Goal: Task Accomplishment & Management: Use online tool/utility

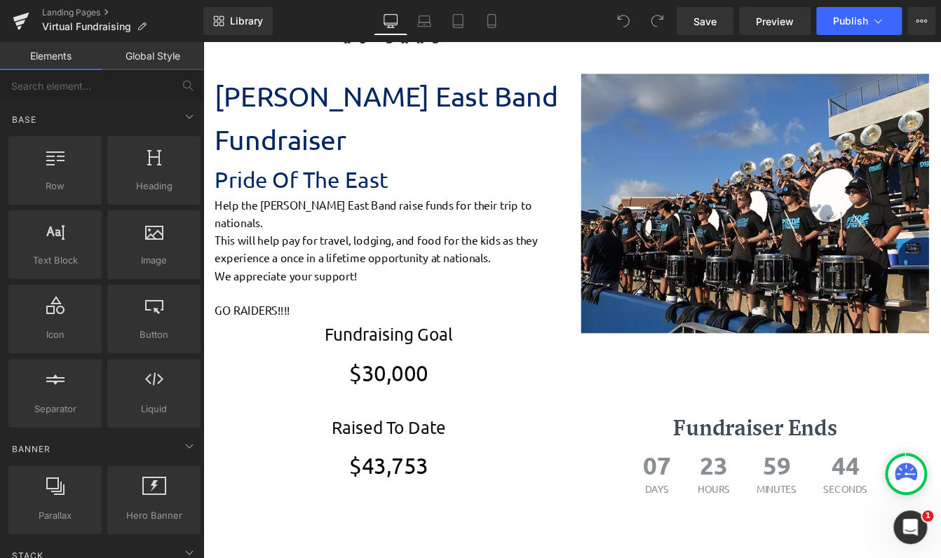
scroll to position [39, 0]
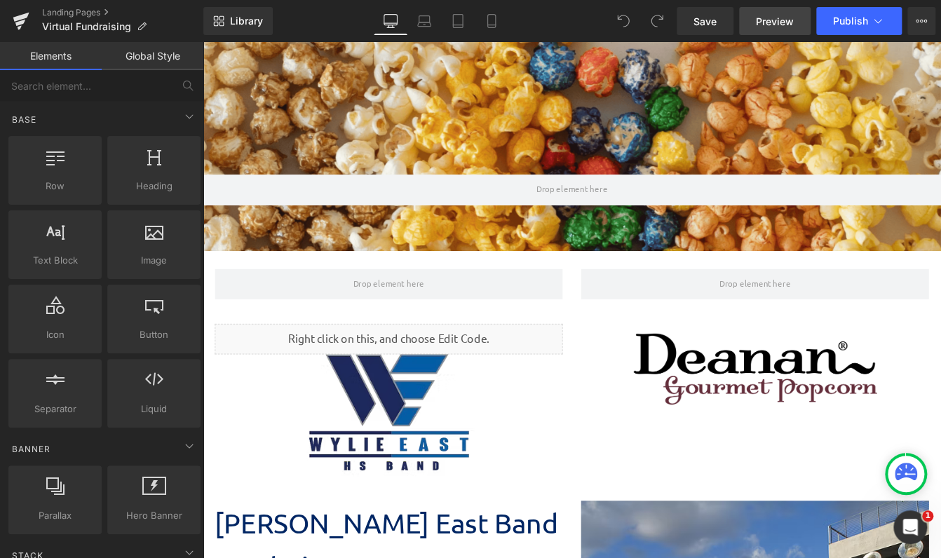
click at [774, 27] on span "Preview" at bounding box center [775, 21] width 38 height 15
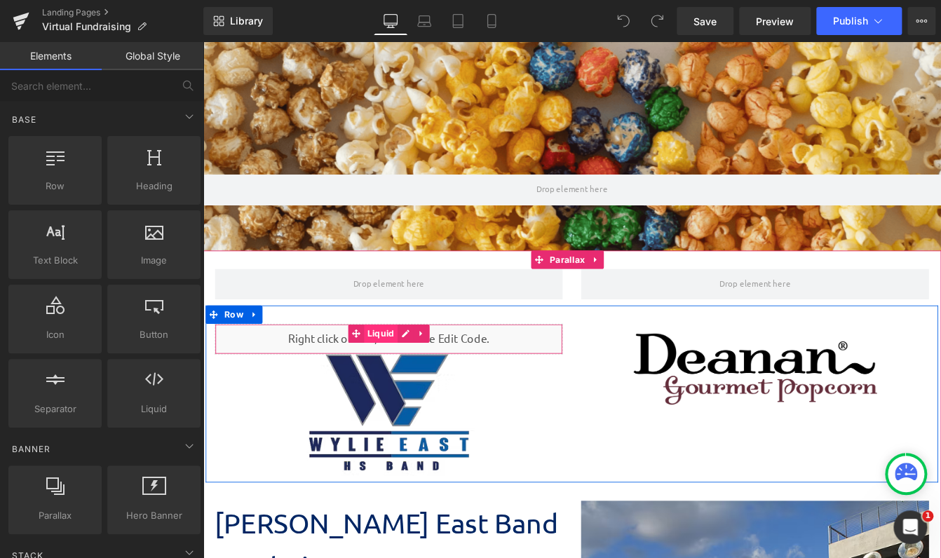
click at [407, 379] on span "Liquid" at bounding box center [407, 377] width 39 height 21
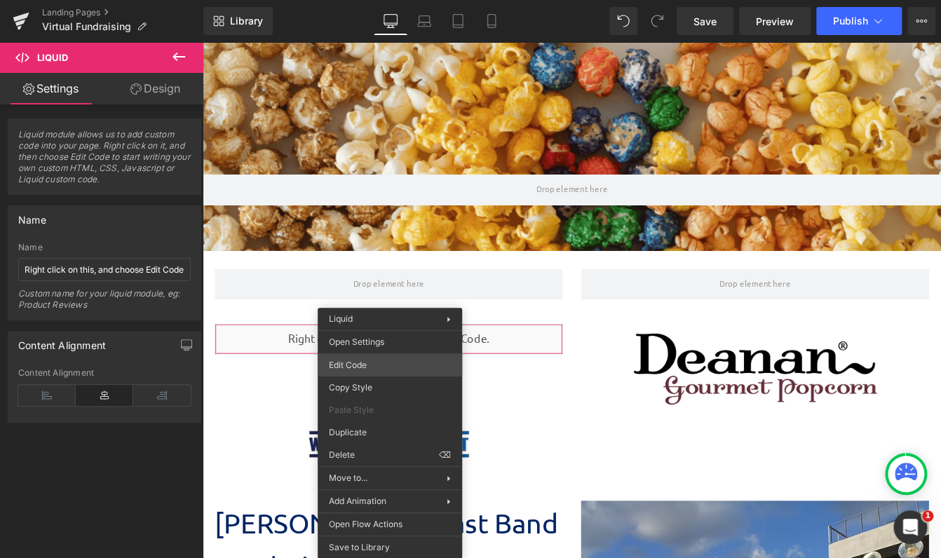
click at [382, 0] on div "Liquid You are previewing how the will restyle your page. You can not edit Elem…" at bounding box center [470, 0] width 941 height 0
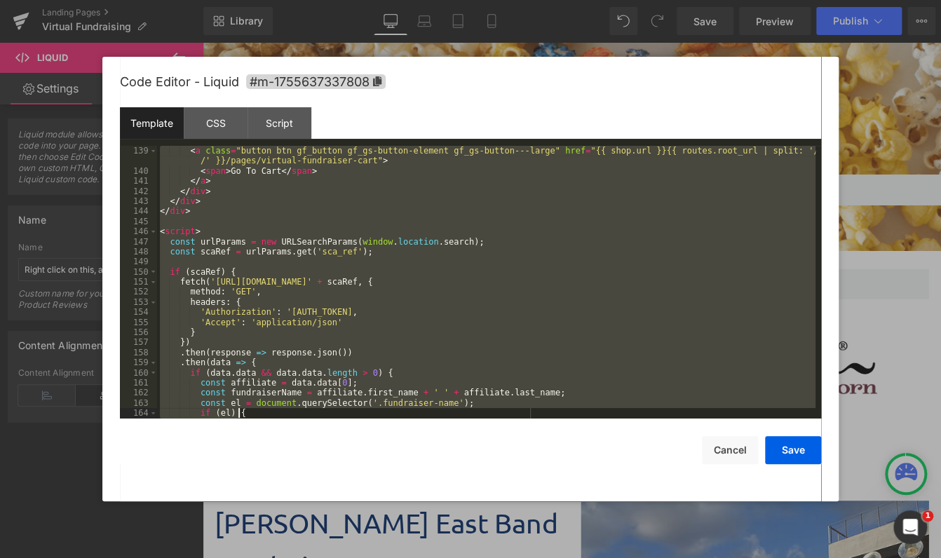
scroll to position [1534, 0]
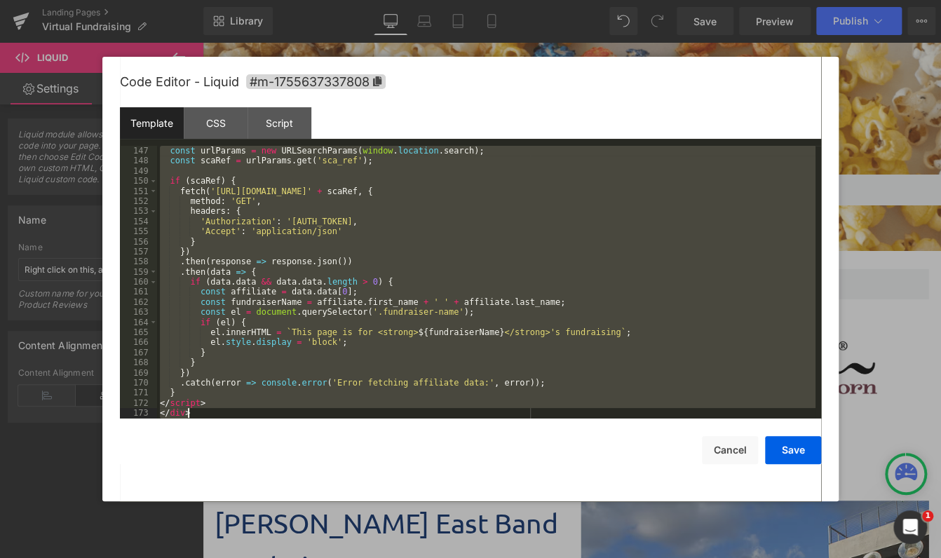
drag, startPoint x: 160, startPoint y: 146, endPoint x: 726, endPoint y: 503, distance: 669.5
click at [726, 503] on body "Liquid You are previewing how the will restyle your page. You can not edit Elem…" at bounding box center [470, 279] width 941 height 558
drag, startPoint x: 698, startPoint y: 456, endPoint x: 566, endPoint y: 352, distance: 168.2
click at [0, 0] on button "Save" at bounding box center [0, 0] width 0 height 0
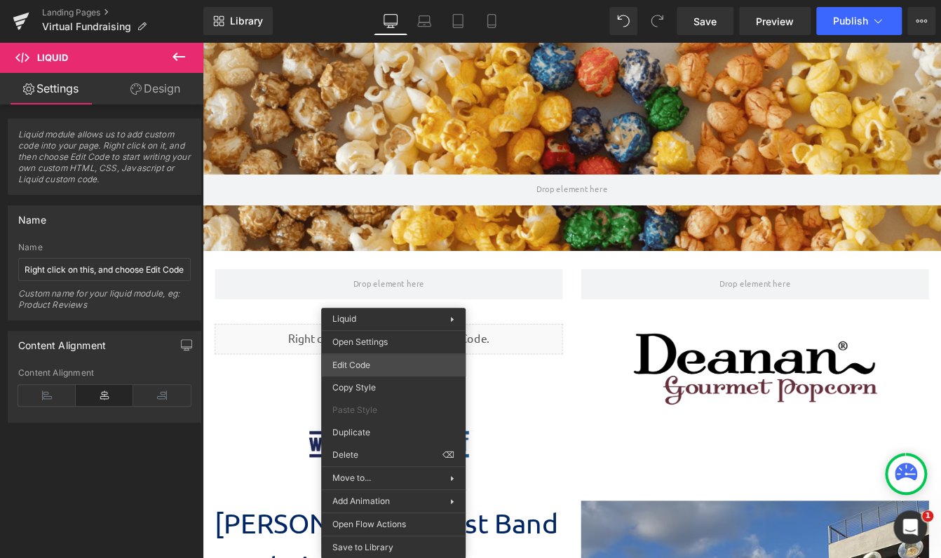
click at [367, 0] on div "Liquid You are previewing how the will restyle your page. You can not edit Elem…" at bounding box center [470, 0] width 941 height 0
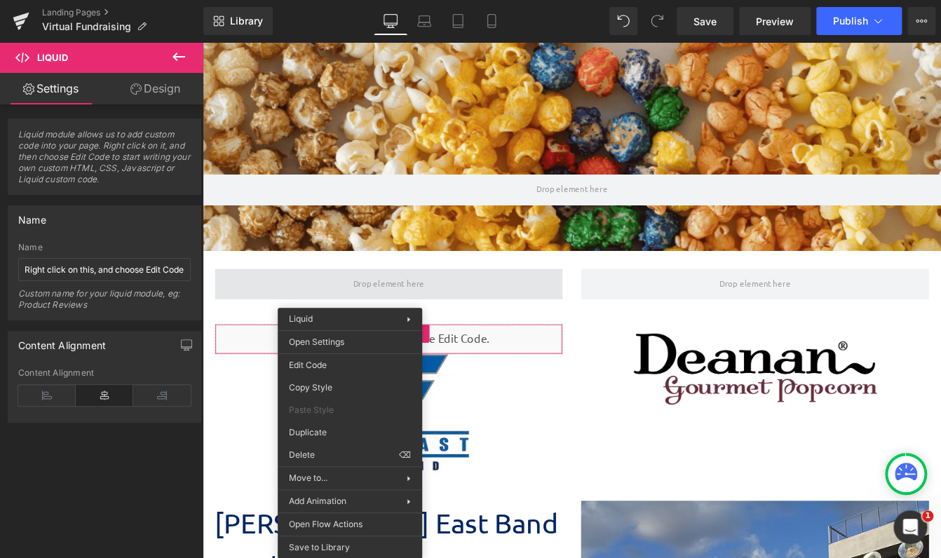
click at [310, 332] on span at bounding box center [417, 320] width 400 height 35
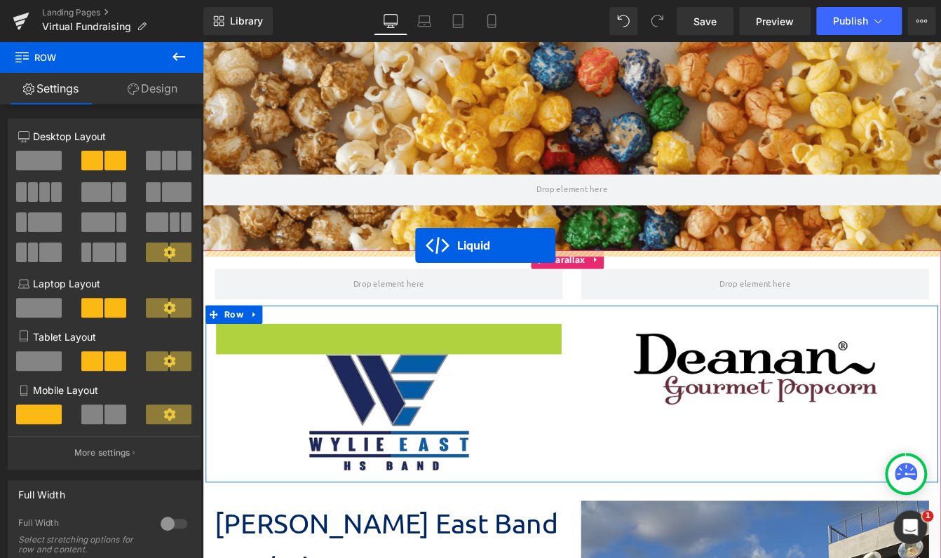
drag, startPoint x: 373, startPoint y: 374, endPoint x: 447, endPoint y: 276, distance: 123.7
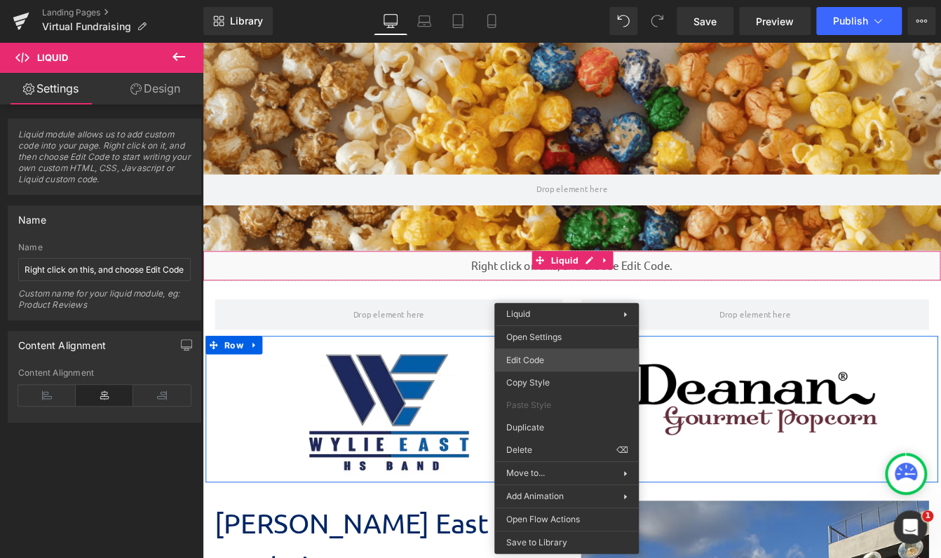
click at [548, 0] on div "Liquid You are previewing how the will restyle your page. You can not edit Elem…" at bounding box center [470, 0] width 941 height 0
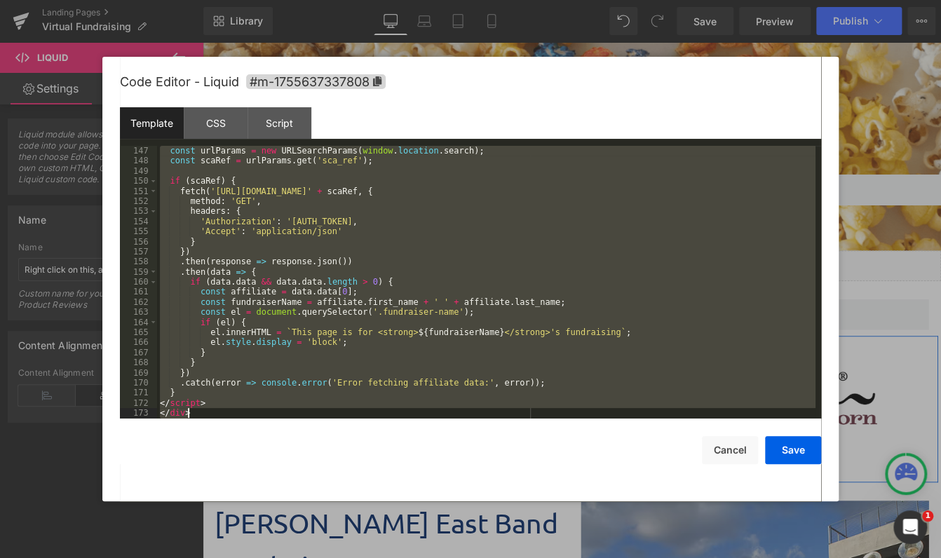
drag, startPoint x: 160, startPoint y: 148, endPoint x: 595, endPoint y: 579, distance: 612.2
click at [595, 557] on html "Liquid You are previewing how the will restyle your page. You can not edit Elem…" at bounding box center [470, 279] width 941 height 558
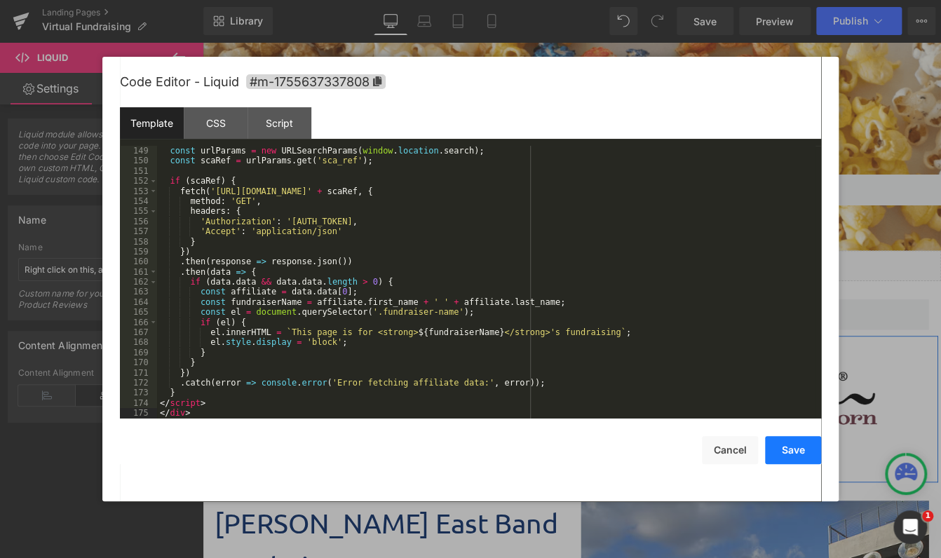
click at [799, 454] on button "Save" at bounding box center [793, 450] width 56 height 28
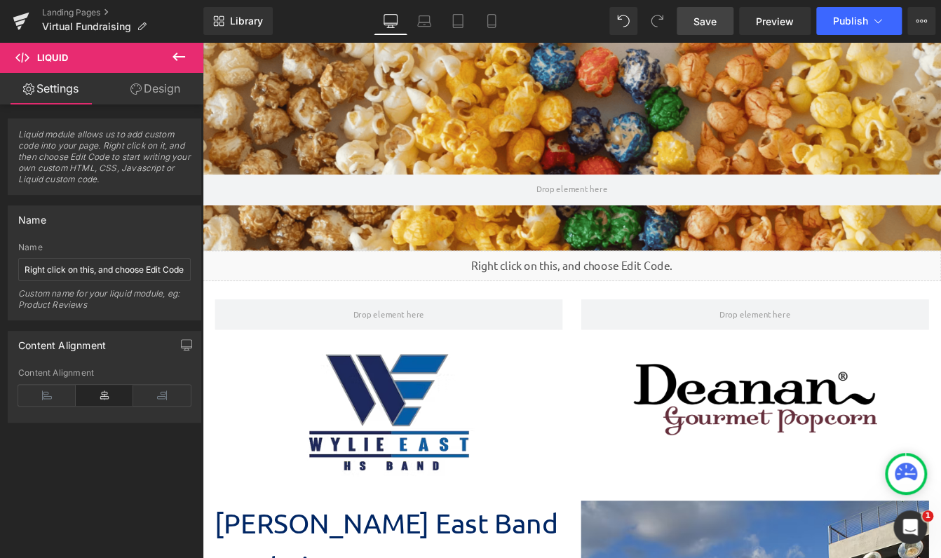
click at [715, 15] on span "Save" at bounding box center [704, 21] width 23 height 15
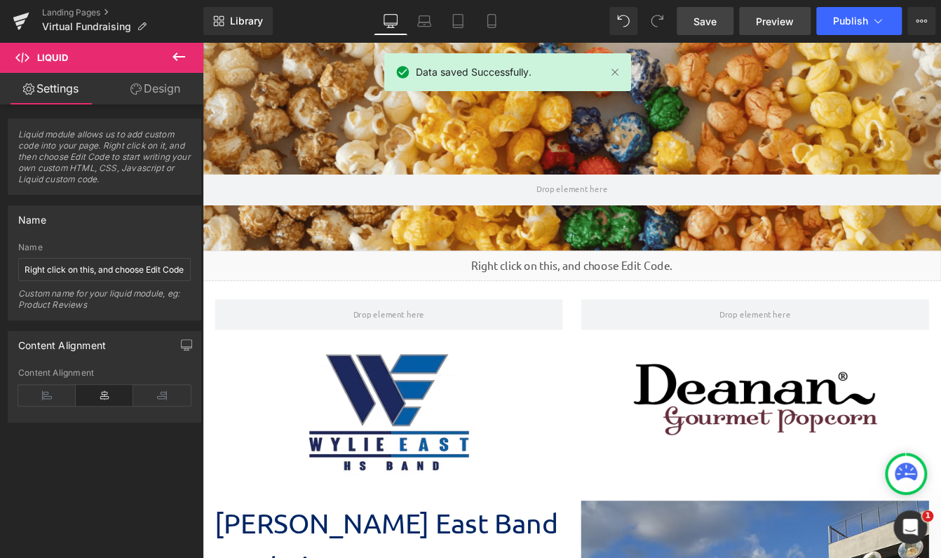
click at [777, 15] on span "Preview" at bounding box center [775, 21] width 38 height 15
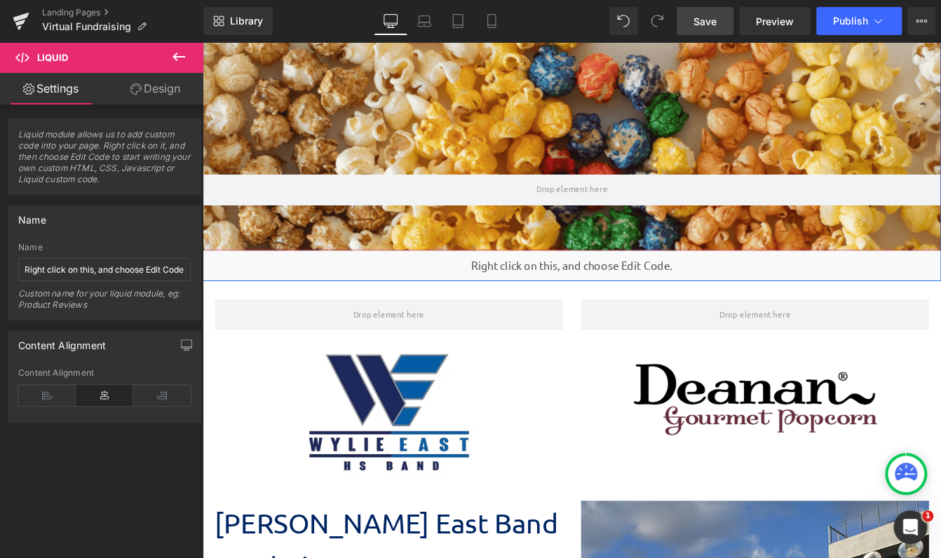
scroll to position [0, 0]
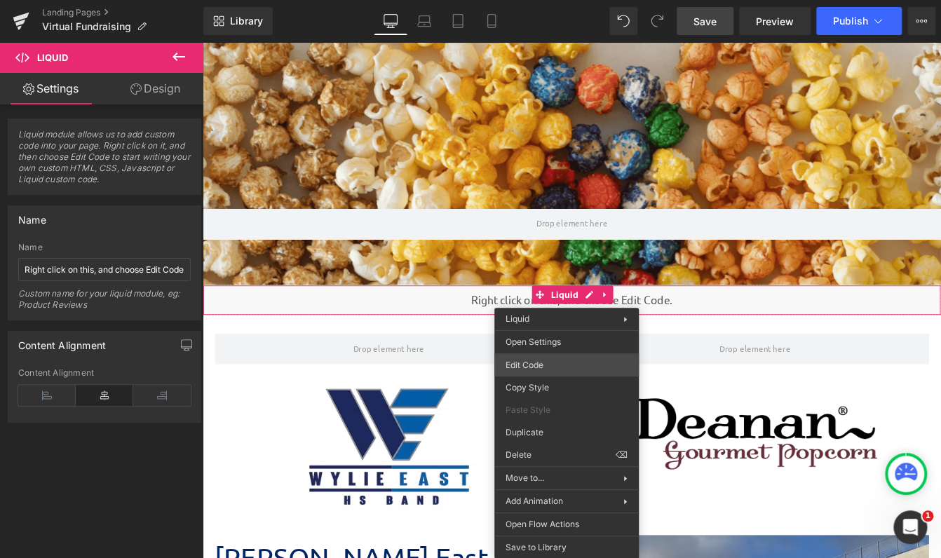
click at [559, 0] on div "Liquid You are previewing how the will restyle your page. You can not edit Elem…" at bounding box center [470, 0] width 941 height 0
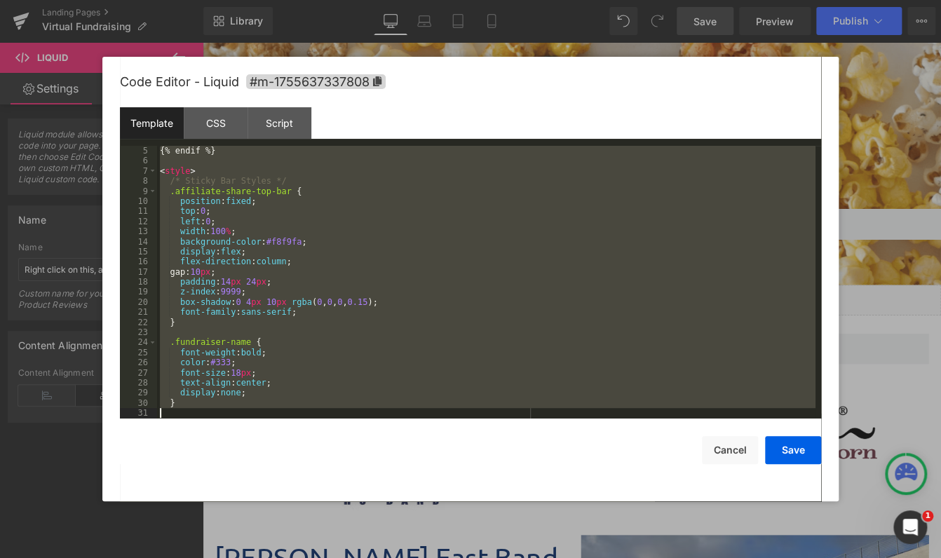
scroll to position [1554, 0]
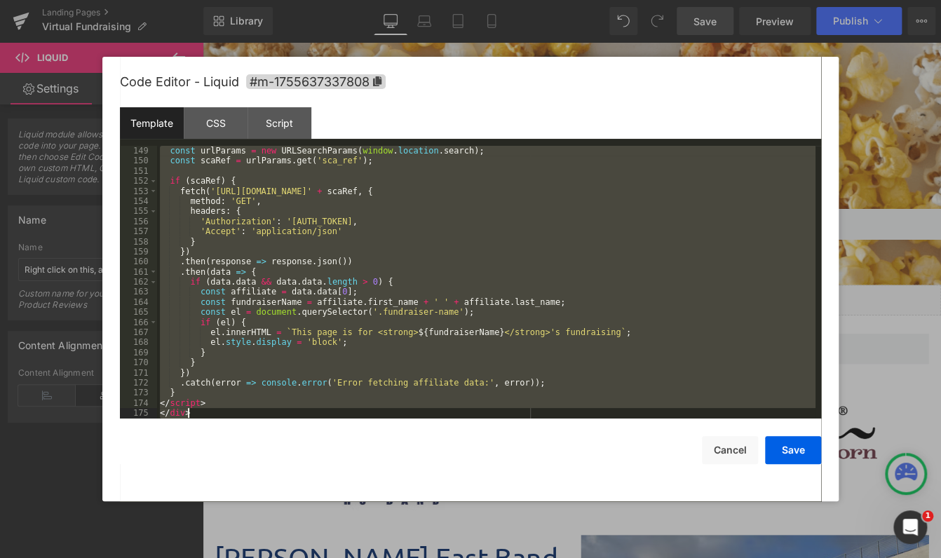
drag, startPoint x: 159, startPoint y: 151, endPoint x: 543, endPoint y: 579, distance: 575.4
click at [543, 557] on html "Liquid You are previewing how the will restyle your page. You can not edit Elem…" at bounding box center [470, 279] width 941 height 558
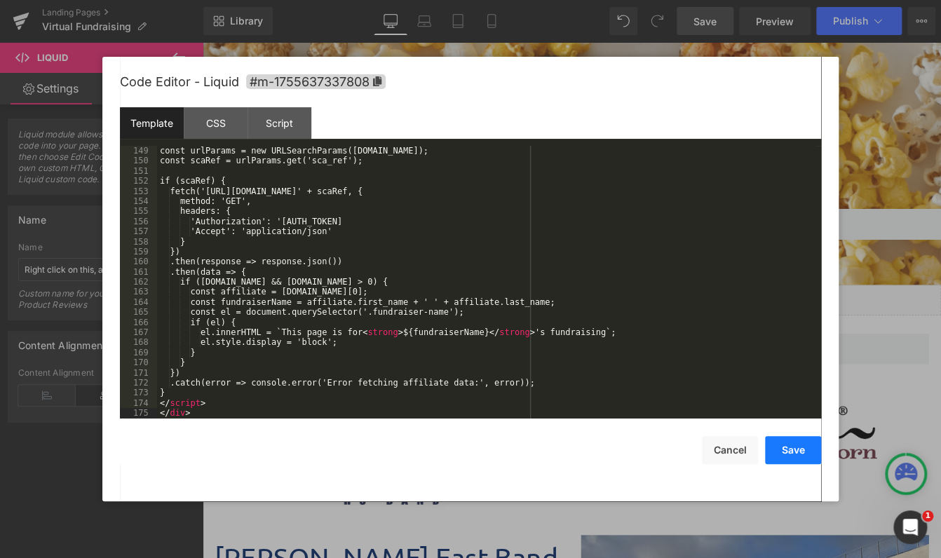
click at [787, 448] on button "Save" at bounding box center [793, 450] width 56 height 28
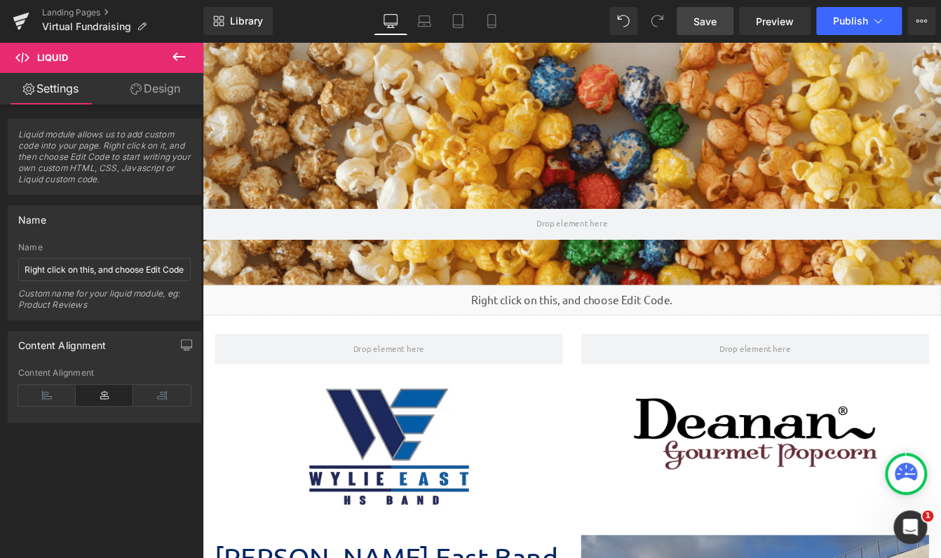
click at [700, 22] on span "Save" at bounding box center [704, 21] width 23 height 15
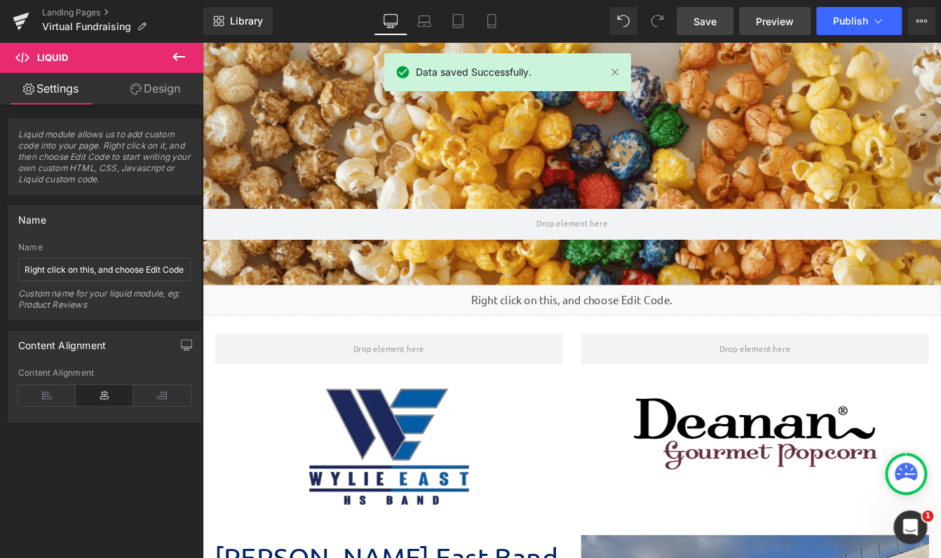
click at [763, 12] on link "Preview" at bounding box center [775, 21] width 72 height 28
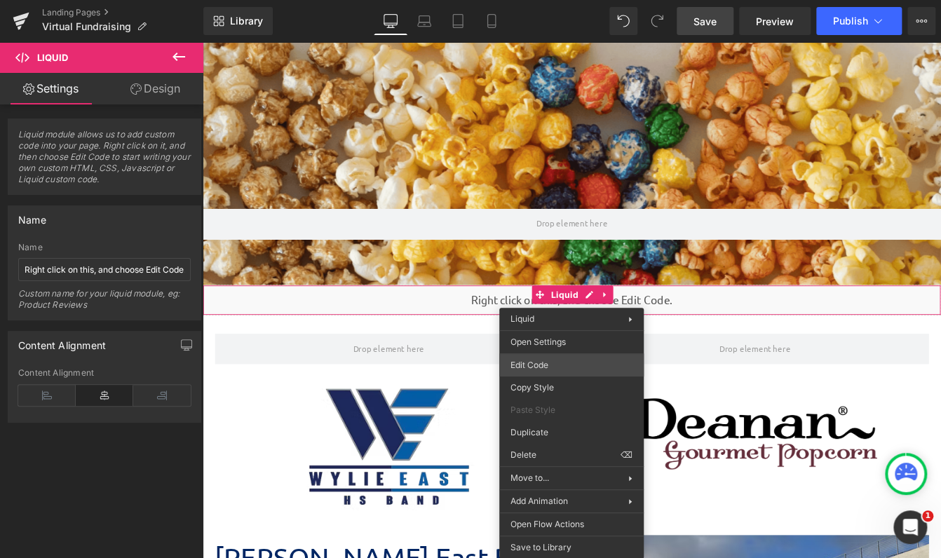
click at [551, 0] on div "Liquid You are previewing how the will restyle your page. You can not edit Elem…" at bounding box center [470, 0] width 941 height 0
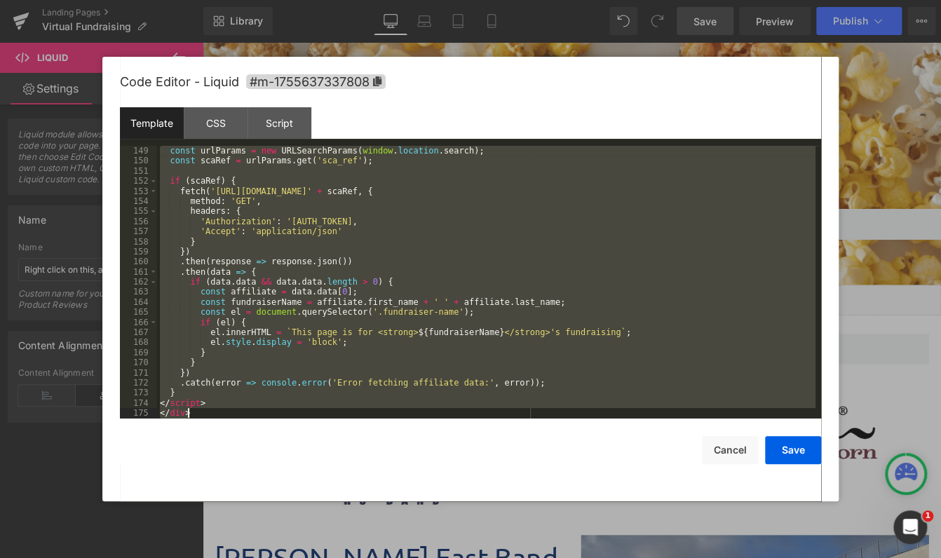
drag, startPoint x: 161, startPoint y: 149, endPoint x: 527, endPoint y: 579, distance: 564.0
click at [527, 557] on html "Liquid You are previewing how the will restyle your page. You can not edit Elem…" at bounding box center [470, 279] width 941 height 558
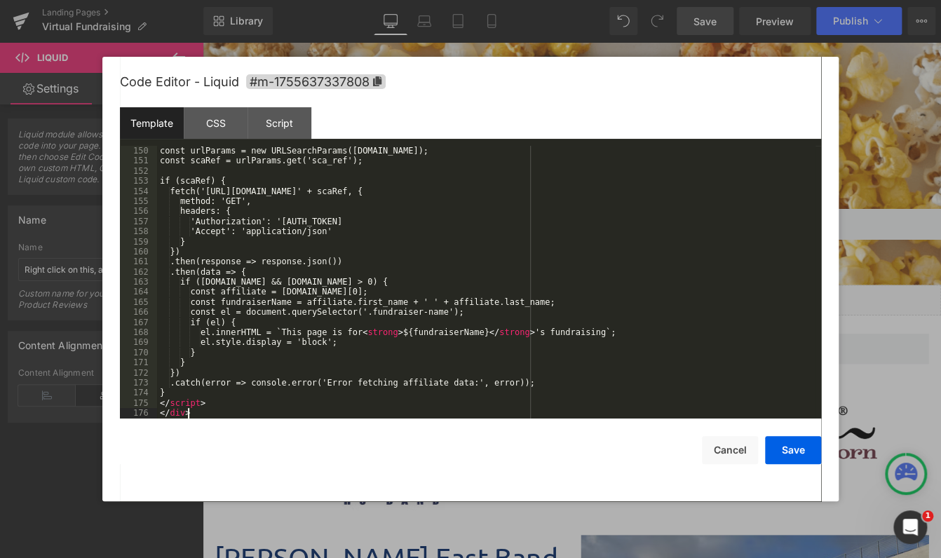
scroll to position [1565, 0]
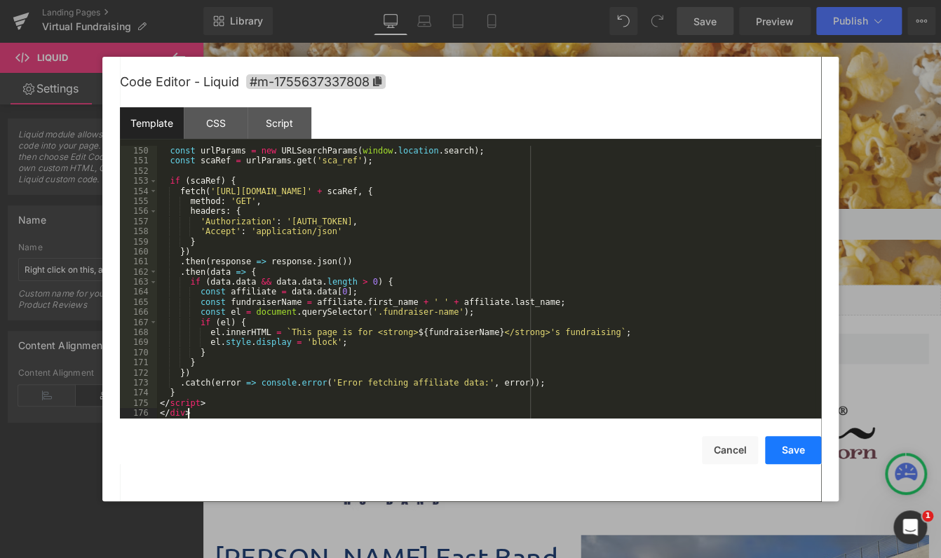
click at [787, 455] on button "Save" at bounding box center [793, 450] width 56 height 28
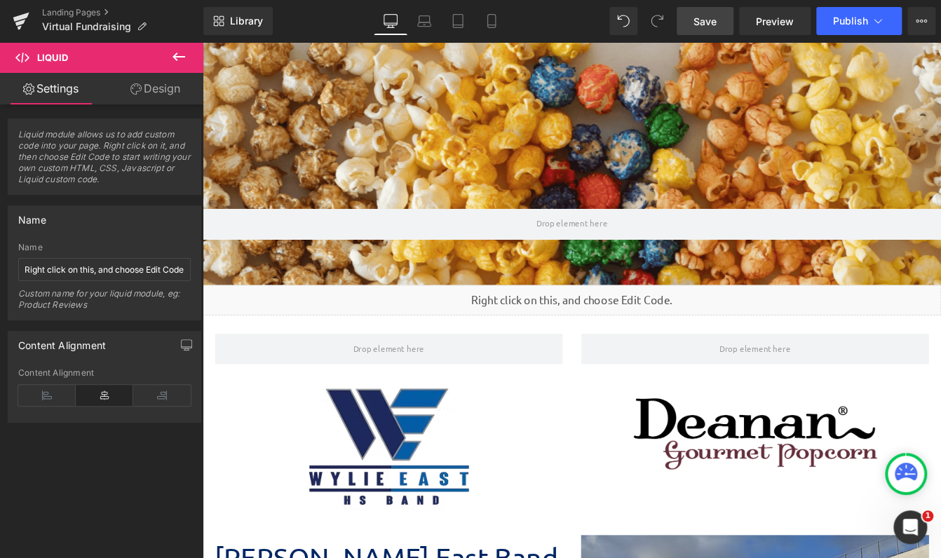
click at [700, 33] on link "Save" at bounding box center [705, 21] width 57 height 28
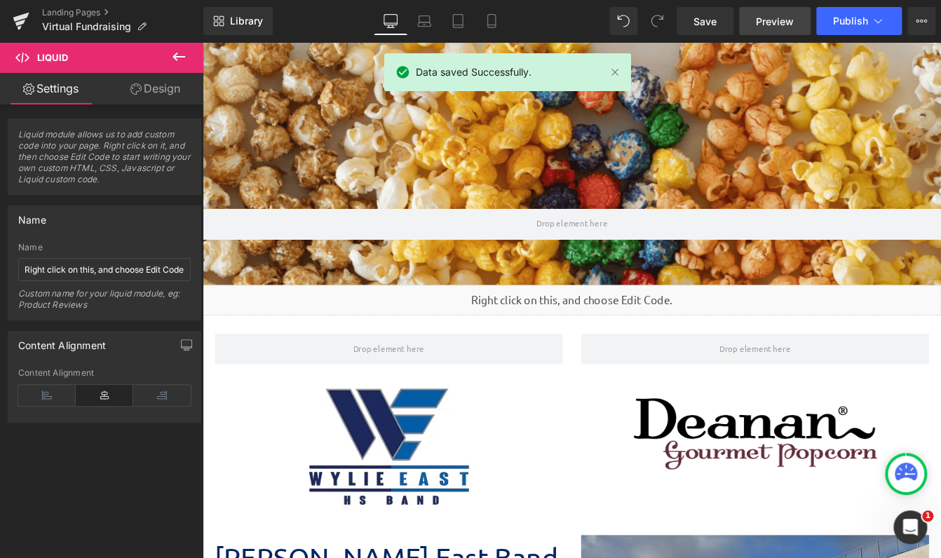
click at [766, 22] on span "Preview" at bounding box center [775, 21] width 38 height 15
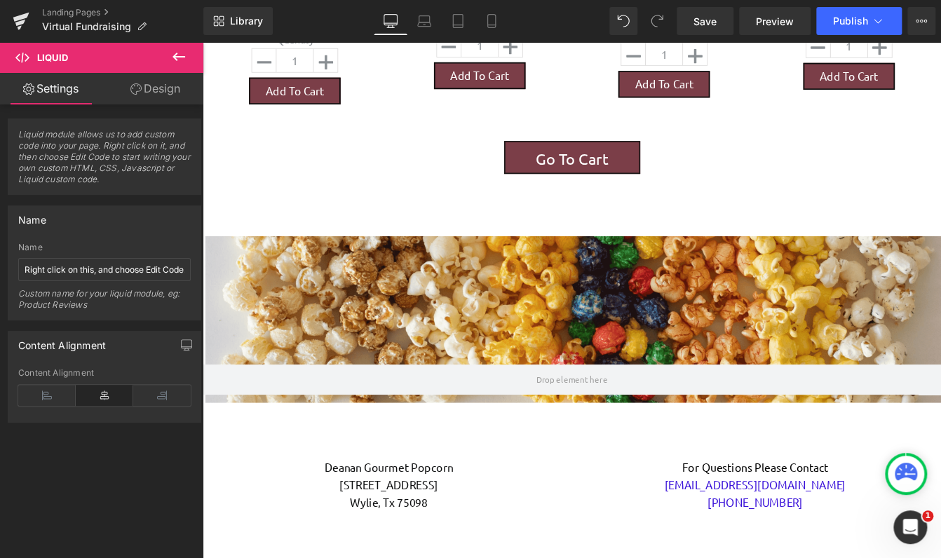
scroll to position [1652, 0]
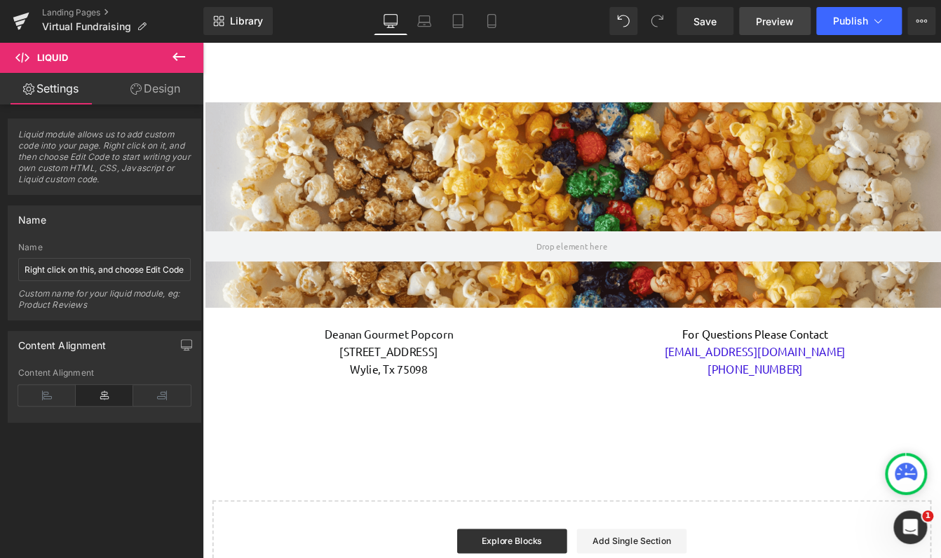
click at [775, 24] on span "Preview" at bounding box center [775, 21] width 38 height 15
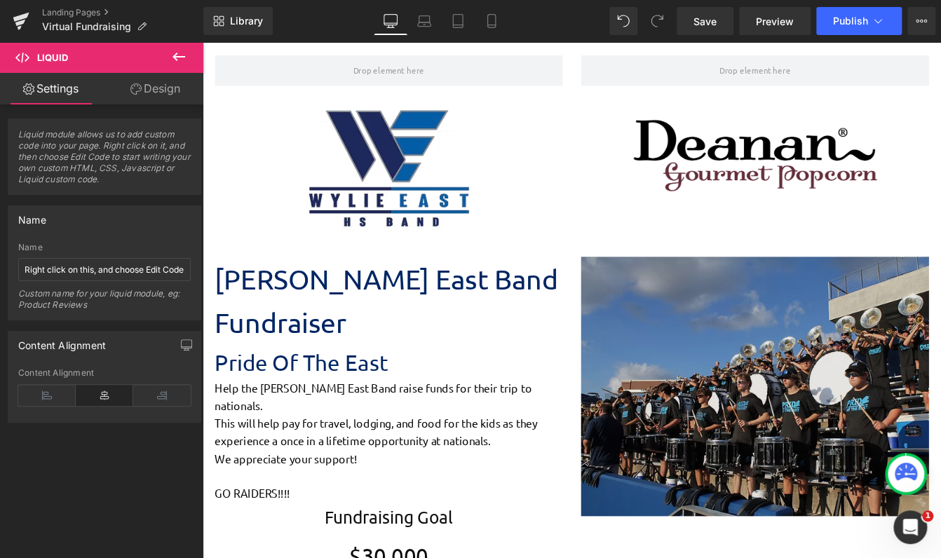
scroll to position [0, 0]
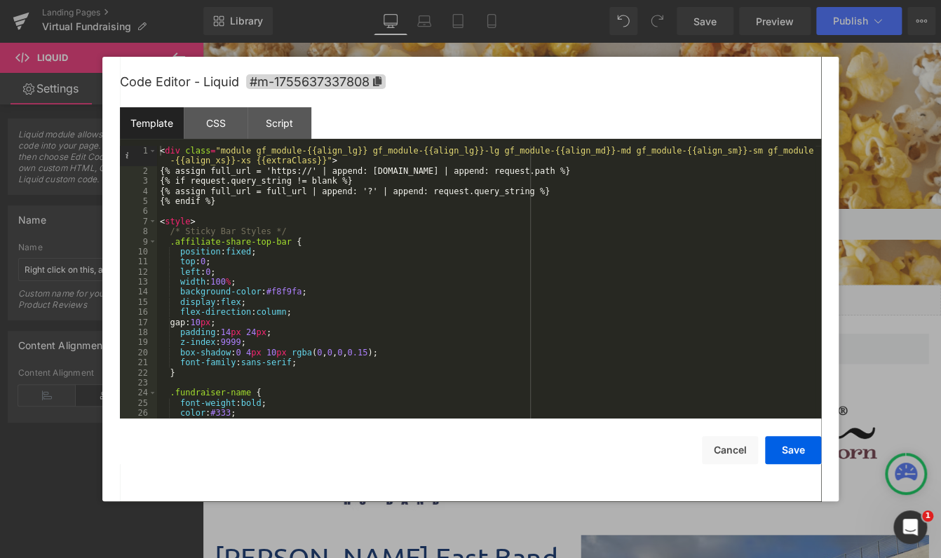
drag, startPoint x: 440, startPoint y: 299, endPoint x: 203, endPoint y: 157, distance: 275.8
click at [205, 157] on div "< div class = "module gf_module-{{align_lg}} gf_module-{{align_lg}}-lg gf_modul…" at bounding box center [486, 297] width 658 height 303
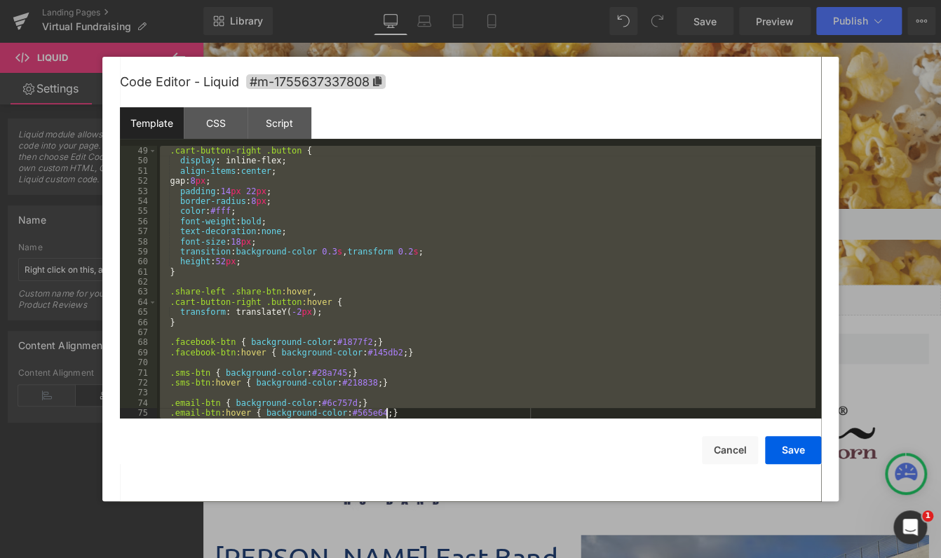
scroll to position [1565, 0]
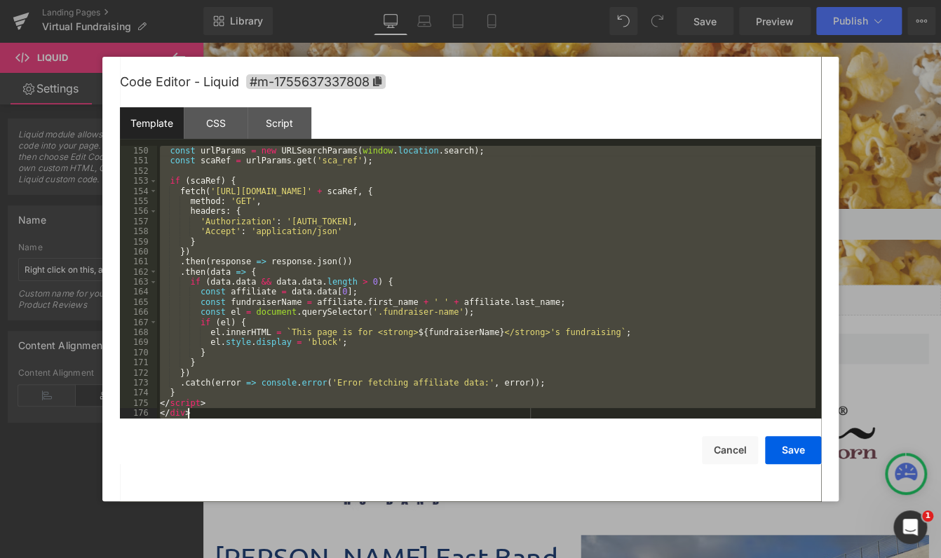
drag, startPoint x: 157, startPoint y: 151, endPoint x: 754, endPoint y: 579, distance: 735.0
click at [754, 557] on html "Liquid You are previewing how the will restyle your page. You can not edit Elem…" at bounding box center [470, 279] width 941 height 558
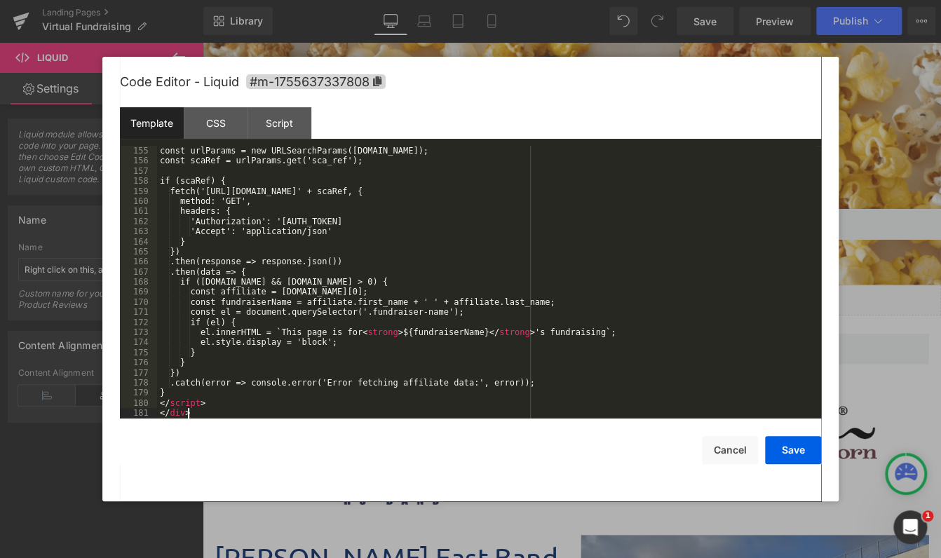
scroll to position [1615, 0]
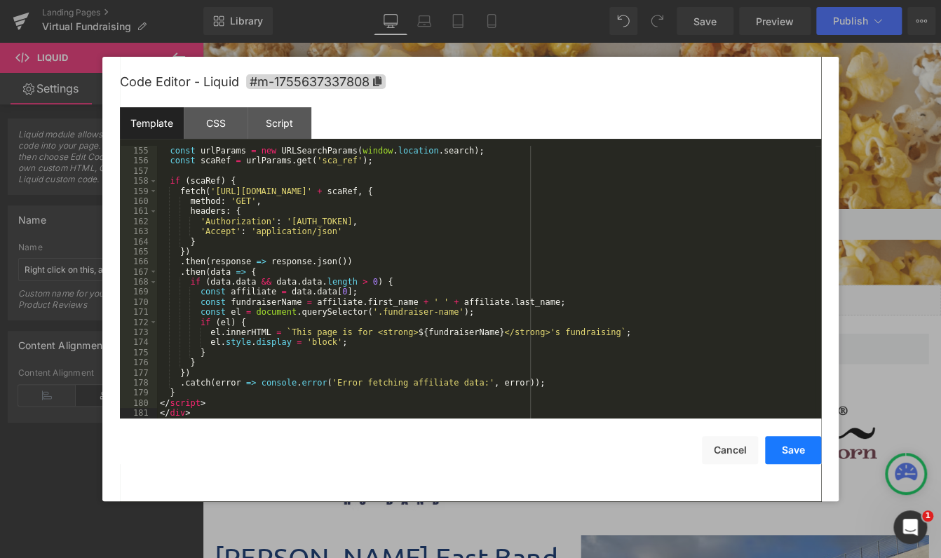
click at [796, 451] on button "Save" at bounding box center [793, 450] width 56 height 28
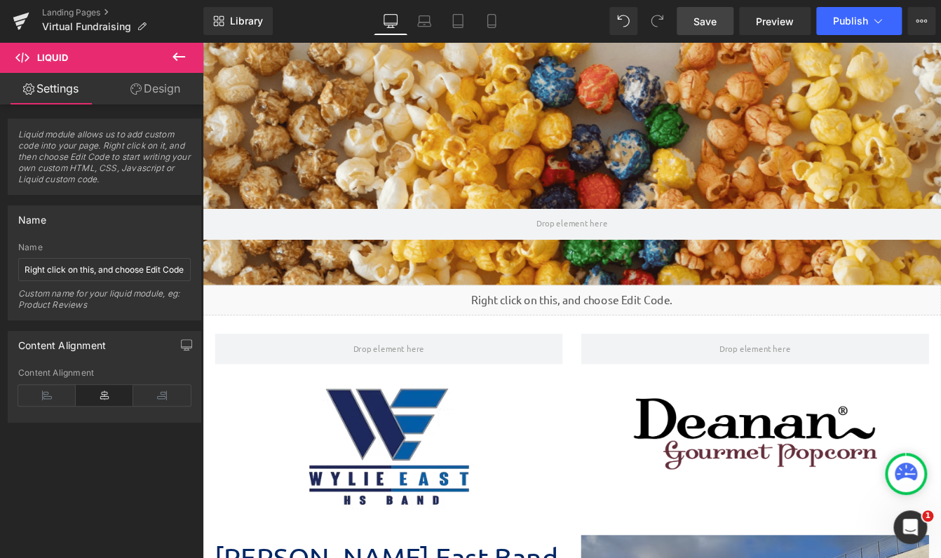
click at [718, 19] on link "Save" at bounding box center [705, 21] width 57 height 28
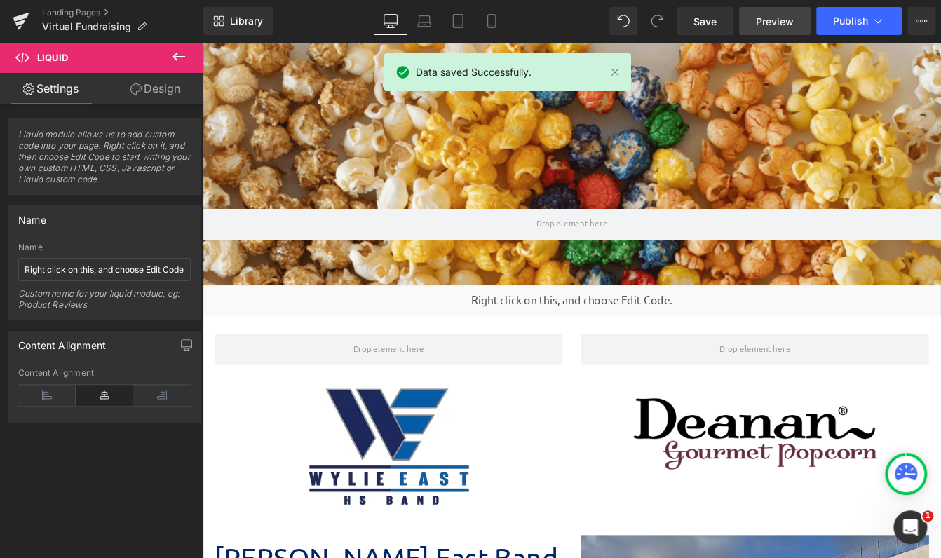
click at [773, 19] on span "Preview" at bounding box center [775, 21] width 38 height 15
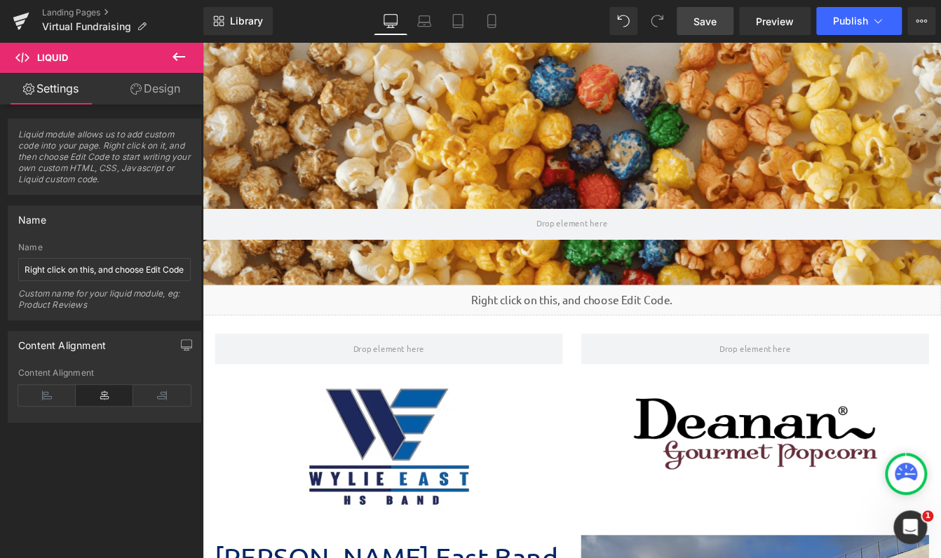
click at [698, 25] on span "Save" at bounding box center [704, 21] width 23 height 15
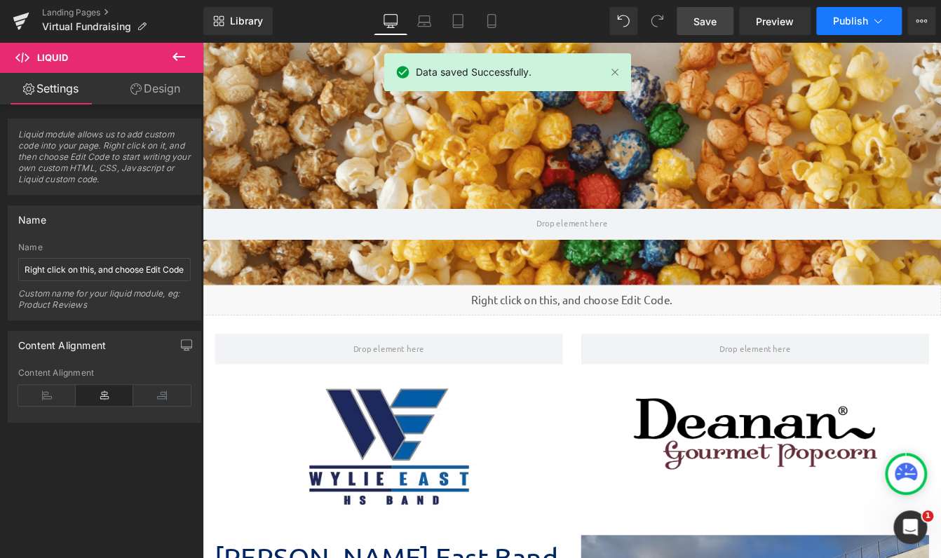
click at [859, 22] on span "Publish" at bounding box center [850, 20] width 35 height 11
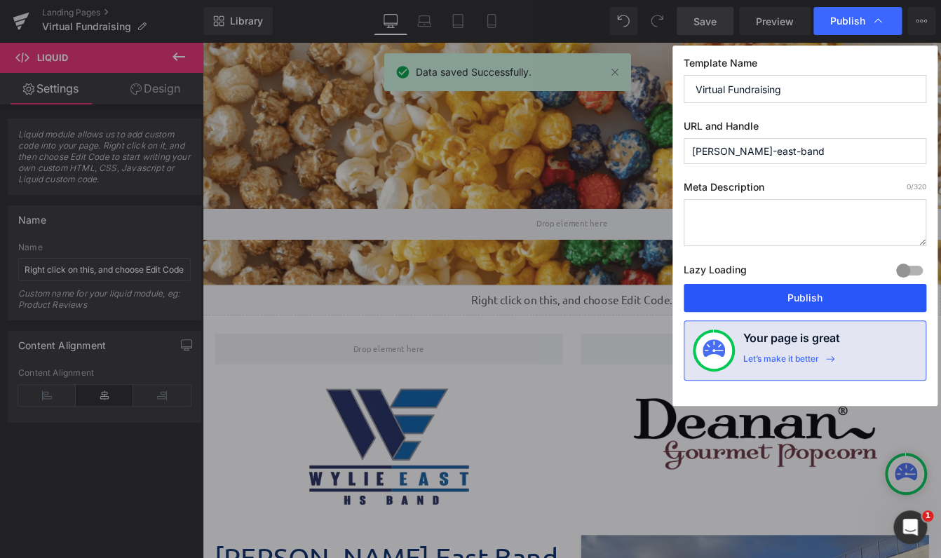
click at [813, 304] on button "Publish" at bounding box center [805, 298] width 243 height 28
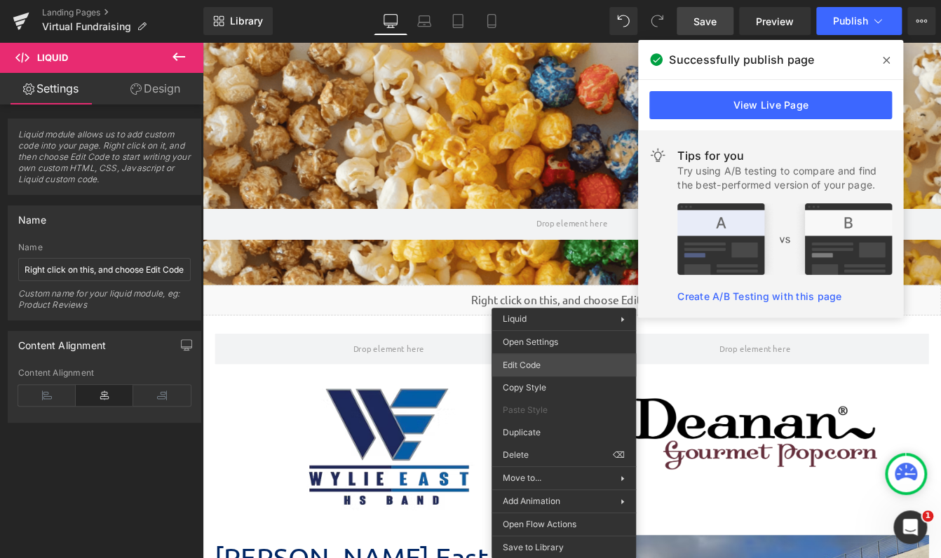
click at [543, 0] on div "Liquid You are previewing how the will restyle your page. You can not edit Elem…" at bounding box center [470, 0] width 941 height 0
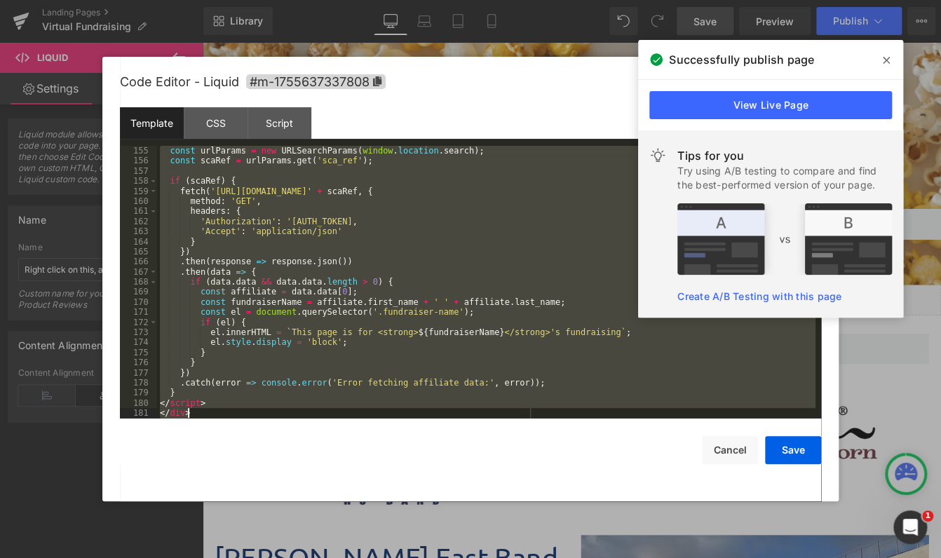
scroll to position [1615, 0]
drag, startPoint x: 160, startPoint y: 149, endPoint x: 391, endPoint y: 257, distance: 255.6
click at [677, 557] on html "Liquid You are previewing how the will restyle your page. You can not edit Elem…" at bounding box center [470, 279] width 941 height 558
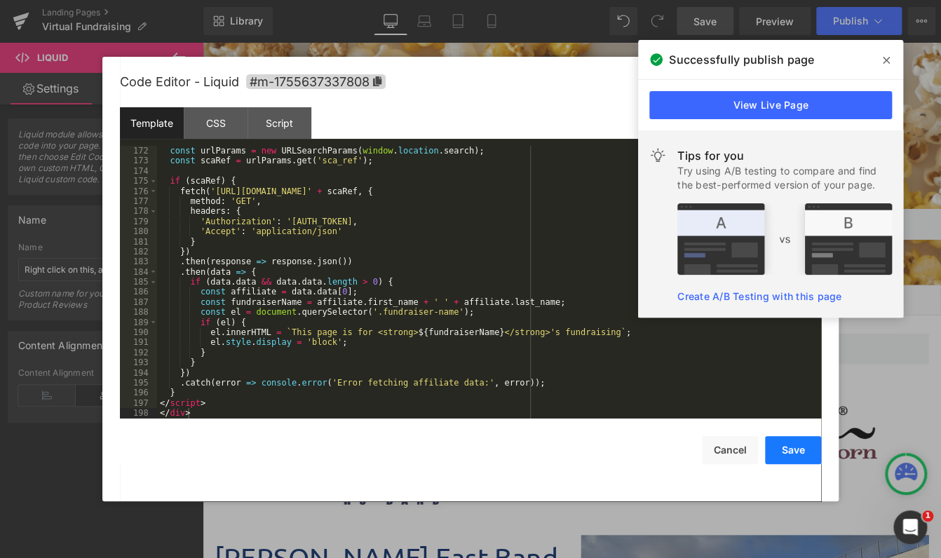
click at [784, 460] on button "Save" at bounding box center [793, 450] width 56 height 28
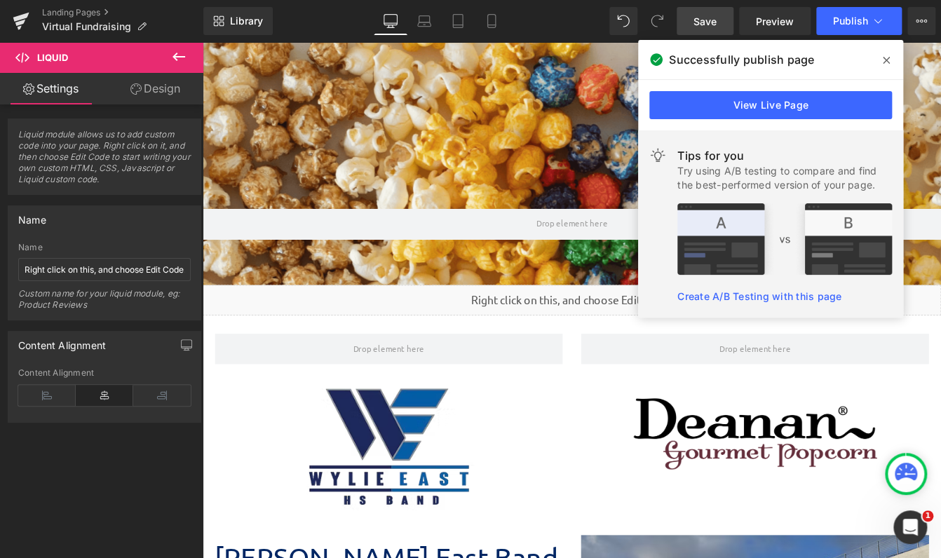
click at [702, 22] on span "Save" at bounding box center [704, 21] width 23 height 15
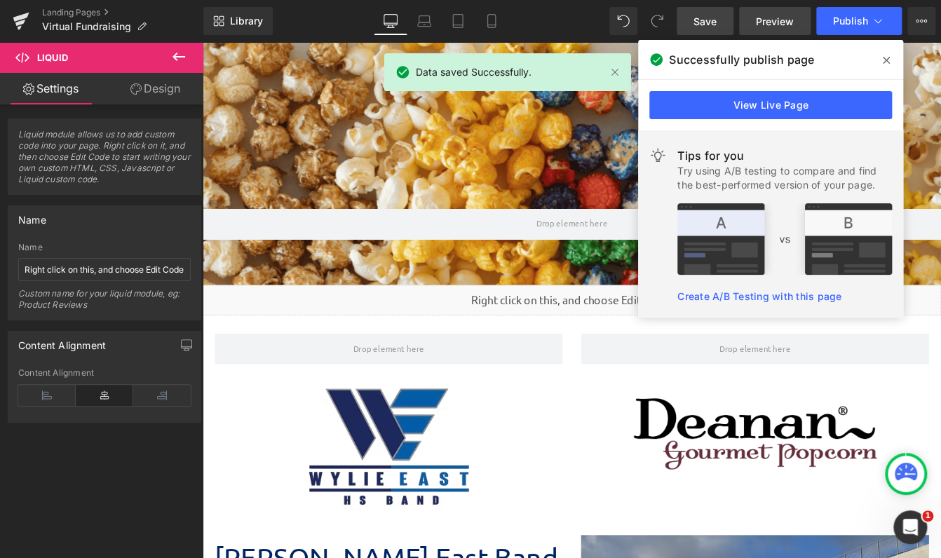
click at [774, 28] on link "Preview" at bounding box center [775, 21] width 72 height 28
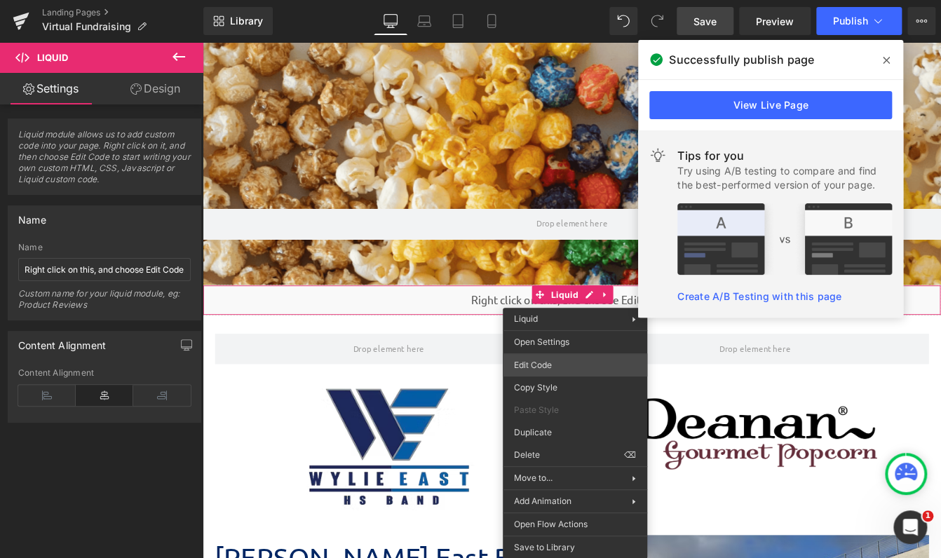
click at [552, 0] on div "Liquid You are previewing how the will restyle your page. You can not edit Elem…" at bounding box center [470, 0] width 941 height 0
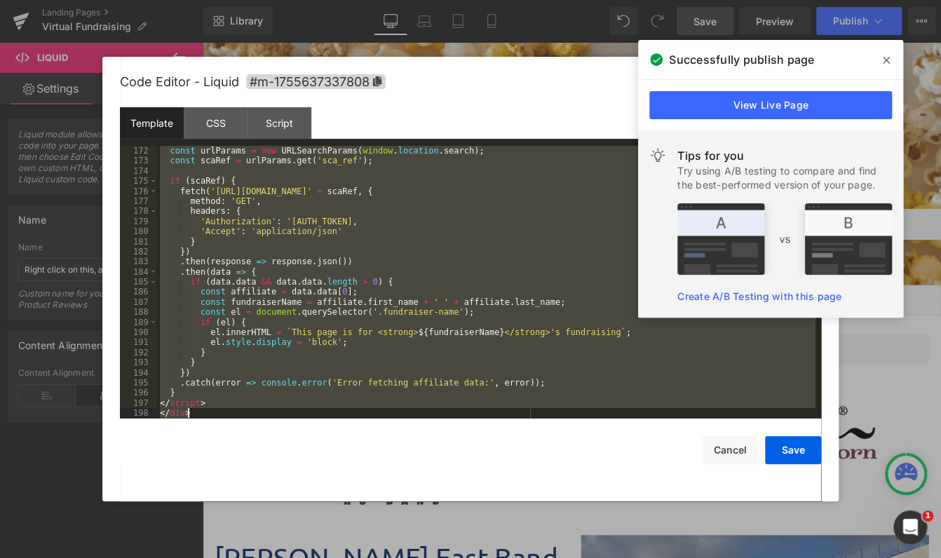
drag, startPoint x: 160, startPoint y: 147, endPoint x: 567, endPoint y: 579, distance: 594.2
click at [567, 557] on html "Liquid You are previewing how the will restyle your page. You can not edit Elem…" at bounding box center [470, 279] width 941 height 558
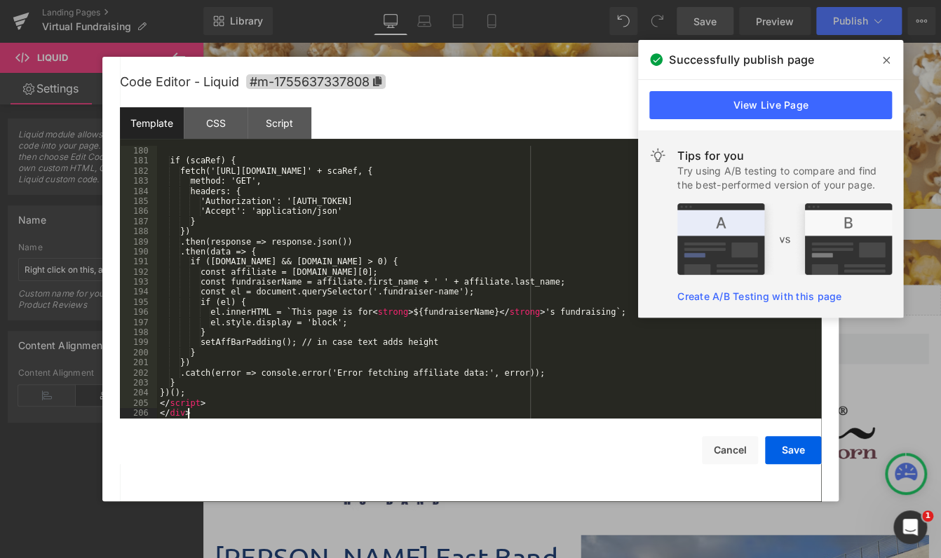
scroll to position [1868, 0]
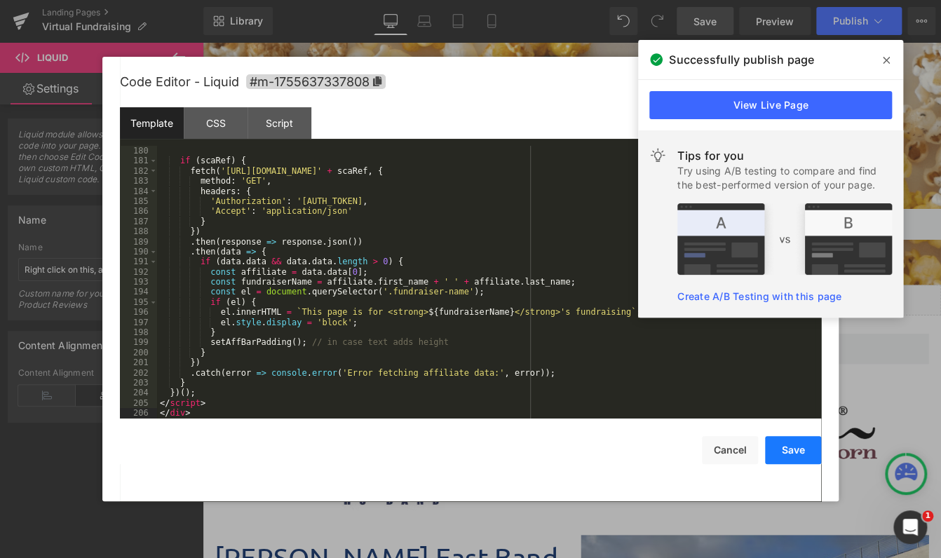
click at [798, 457] on button "Save" at bounding box center [793, 450] width 56 height 28
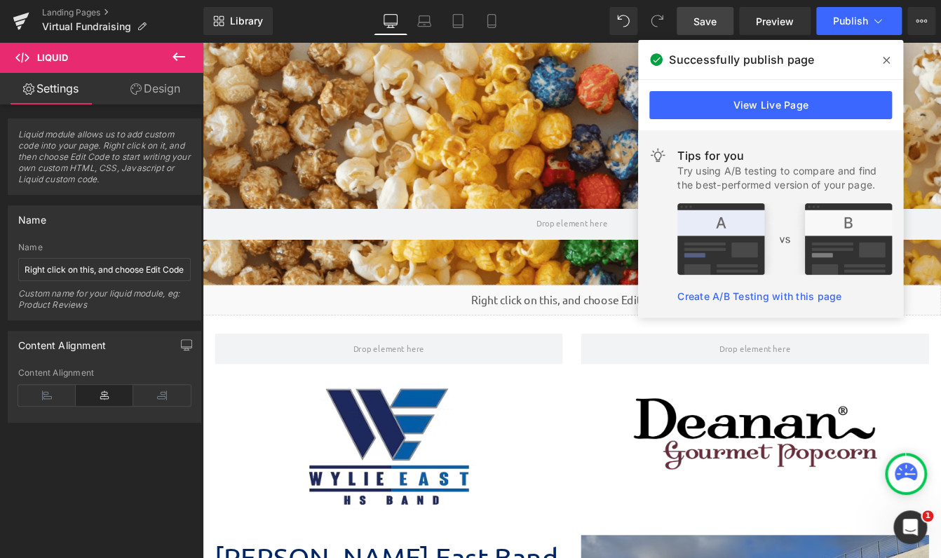
click at [712, 25] on span "Save" at bounding box center [704, 21] width 23 height 15
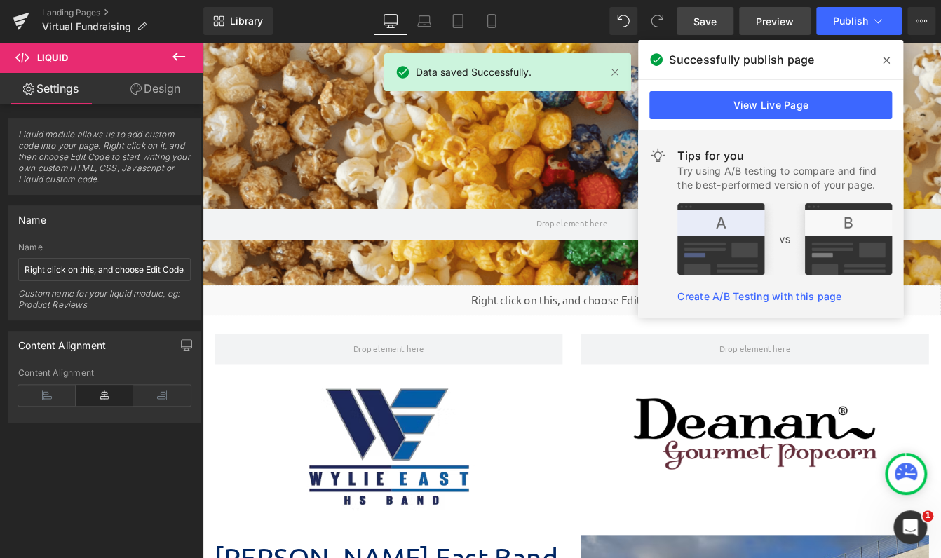
click at [751, 25] on link "Preview" at bounding box center [775, 21] width 72 height 28
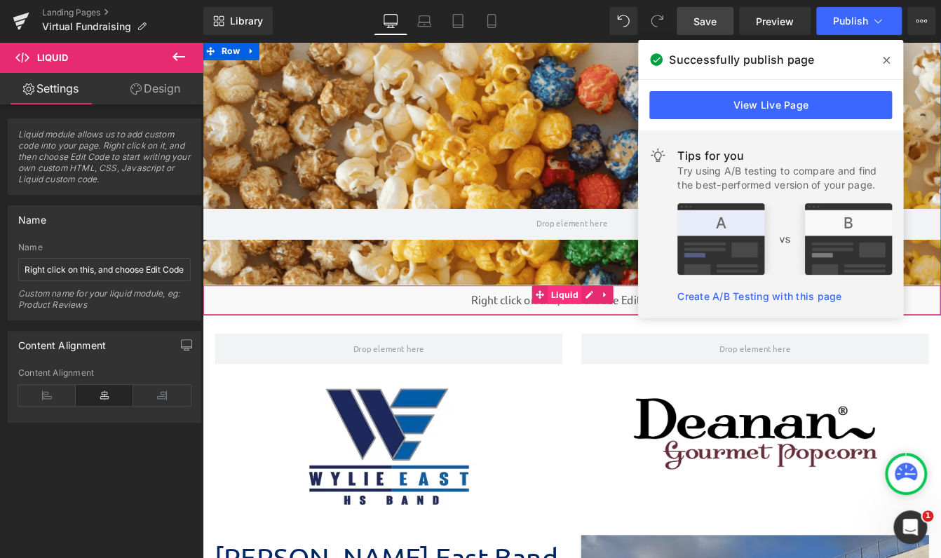
drag, startPoint x: 602, startPoint y: 332, endPoint x: 597, endPoint y: 339, distance: 8.6
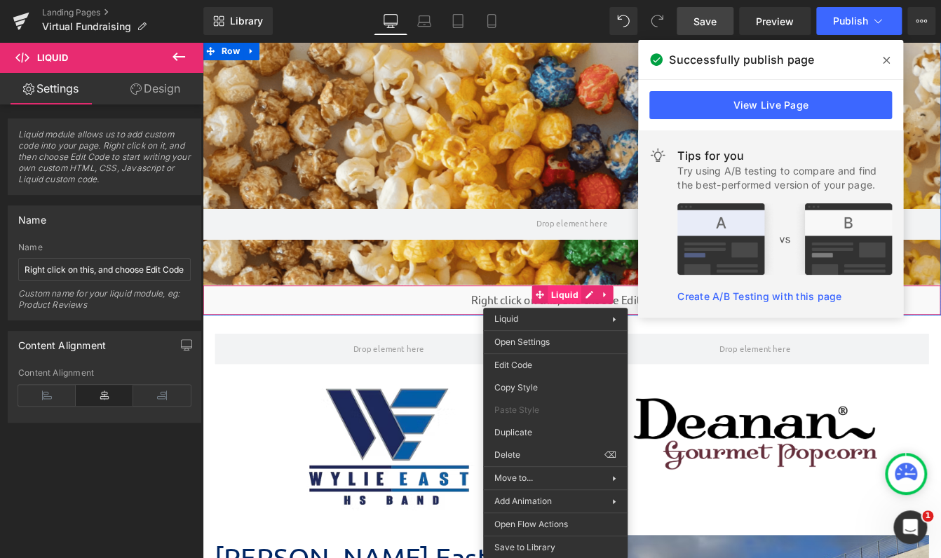
click at [625, 331] on div "Liquid" at bounding box center [627, 338] width 848 height 35
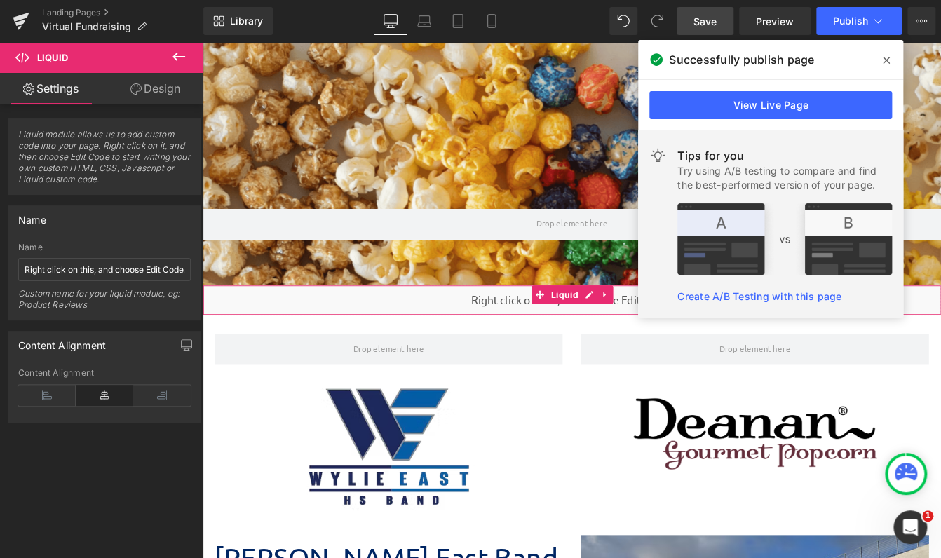
click at [143, 88] on link "Design" at bounding box center [155, 89] width 102 height 32
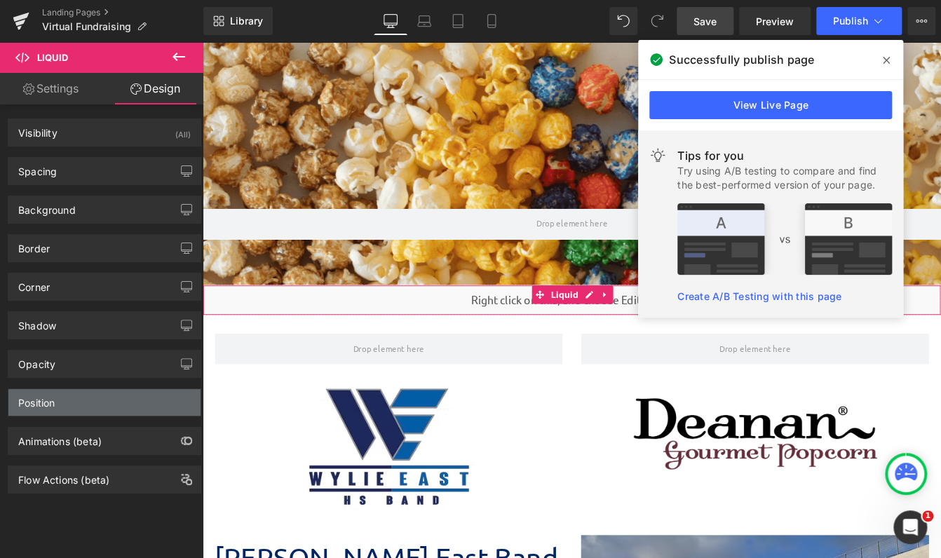
click at [106, 400] on div "Position" at bounding box center [104, 402] width 192 height 27
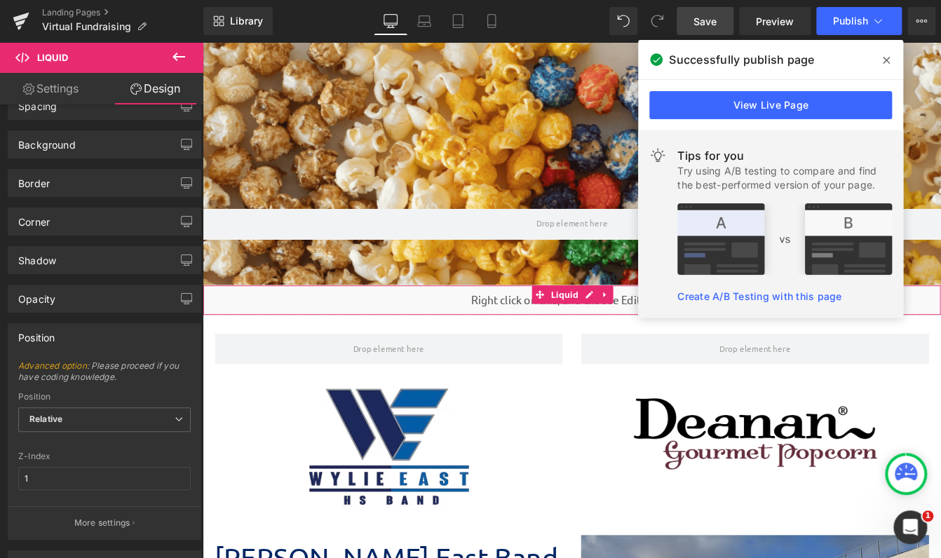
scroll to position [160, 0]
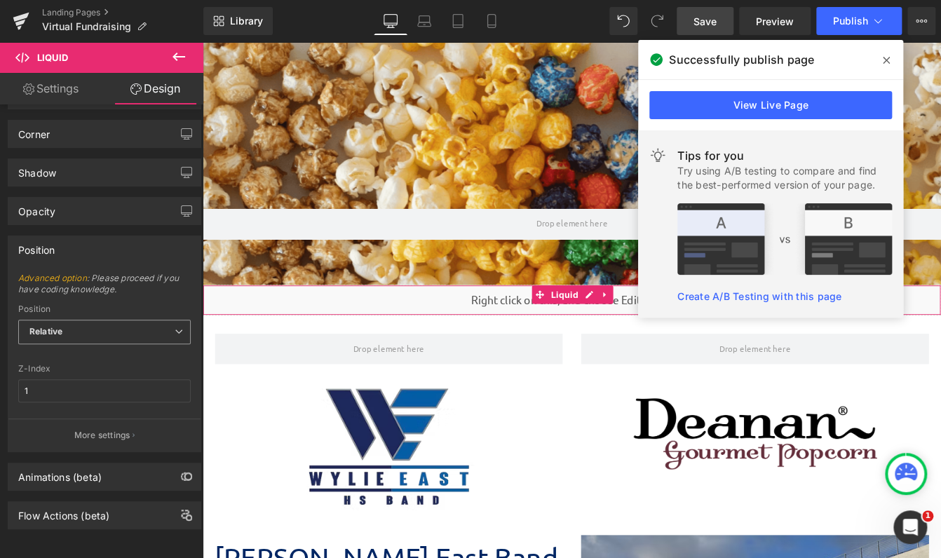
click at [137, 328] on span "Relative" at bounding box center [104, 332] width 172 height 25
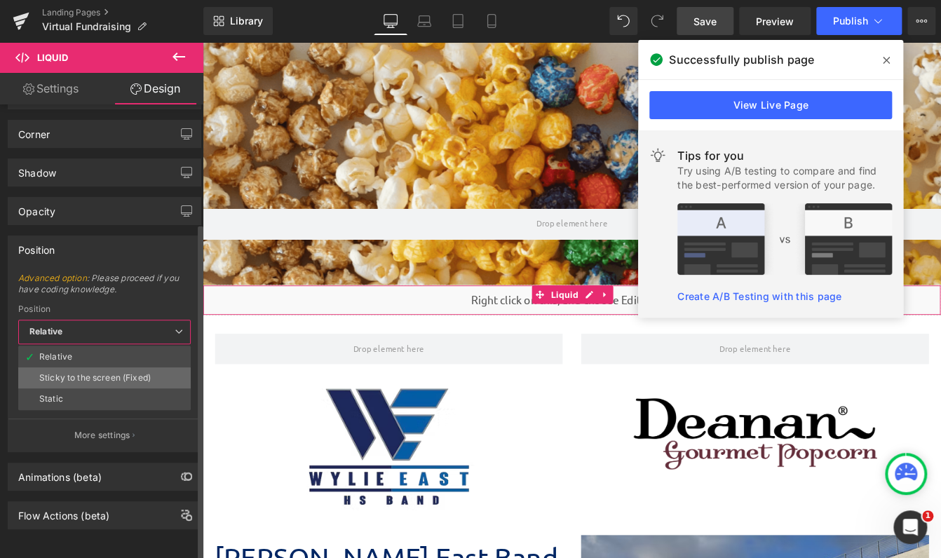
click at [131, 373] on div "Sticky to the screen (Fixed)" at bounding box center [94, 378] width 111 height 10
type input "99"
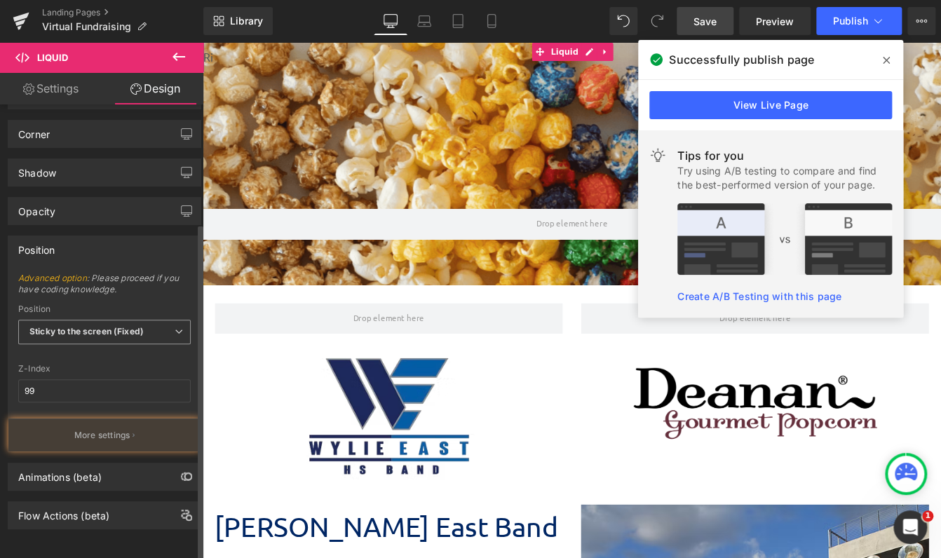
scroll to position [2209, 838]
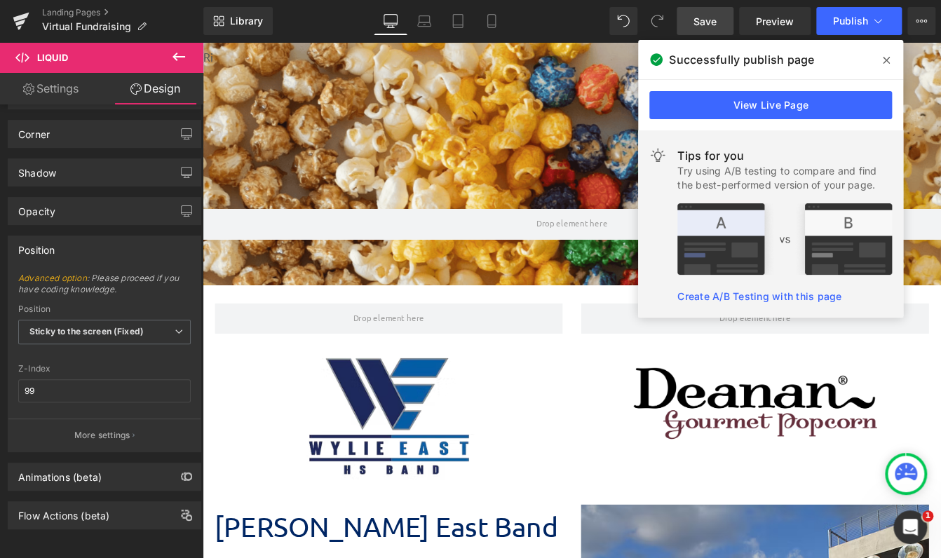
click at [704, 28] on link "Save" at bounding box center [705, 21] width 57 height 28
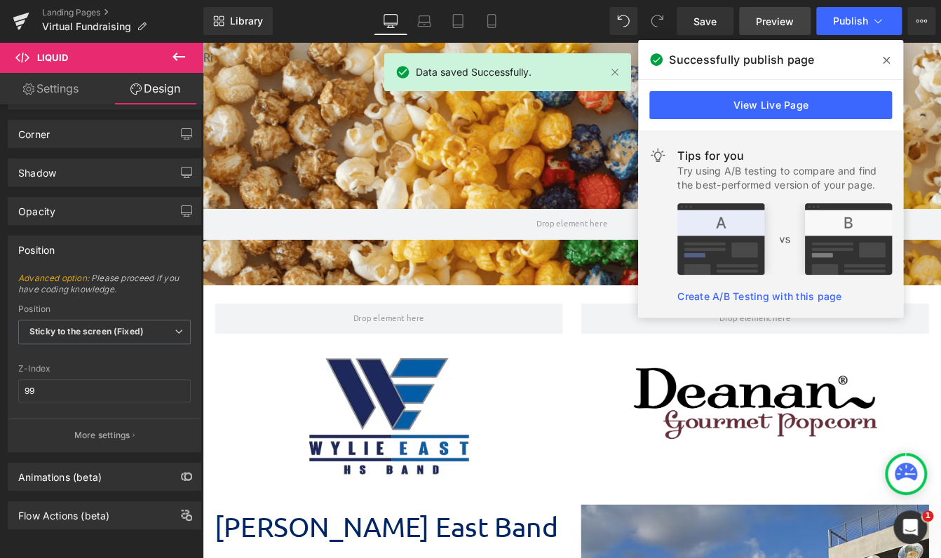
click at [786, 25] on span "Preview" at bounding box center [775, 21] width 38 height 15
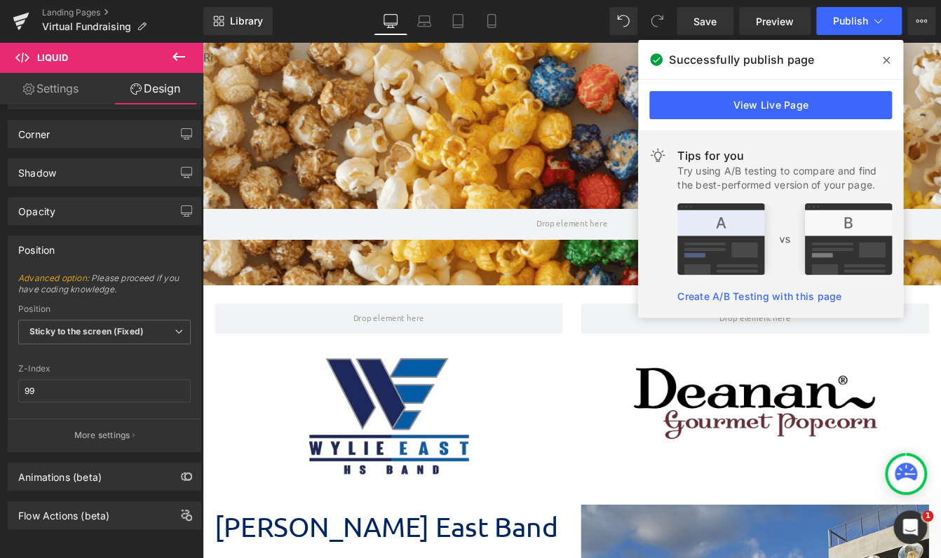
click at [657, 480] on div at bounding box center [837, 457] width 400 height 104
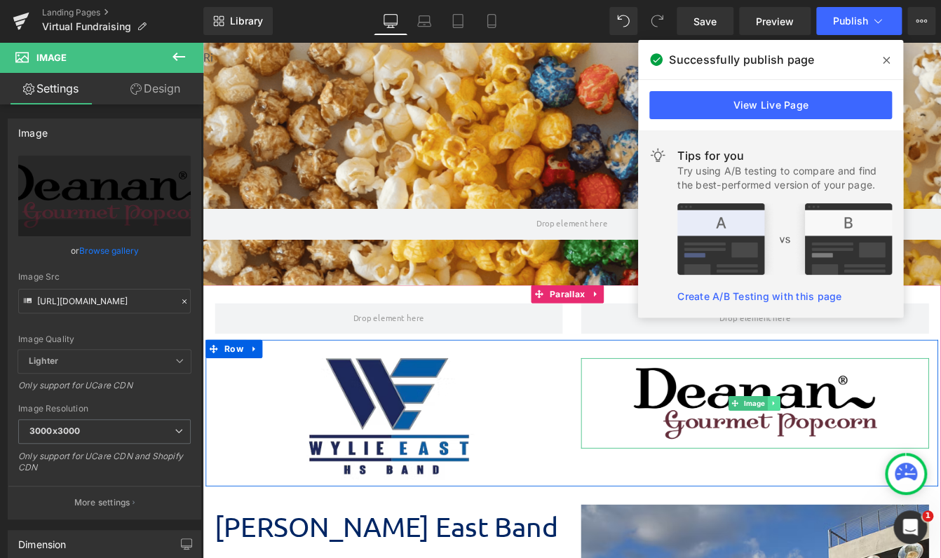
click at [851, 456] on link at bounding box center [858, 457] width 15 height 17
click at [862, 456] on icon at bounding box center [866, 457] width 8 height 8
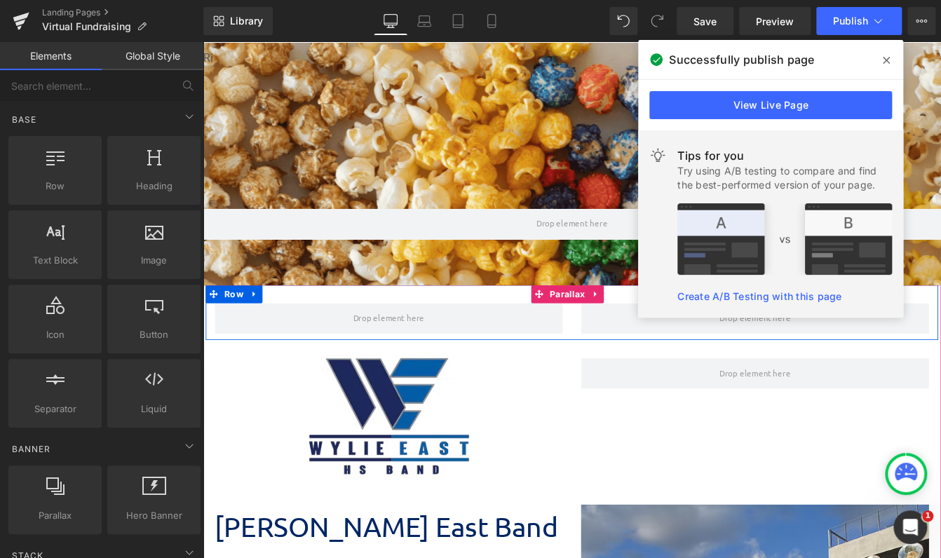
click at [254, 337] on link at bounding box center [262, 331] width 18 height 21
click at [299, 327] on icon at bounding box center [299, 332] width 10 height 11
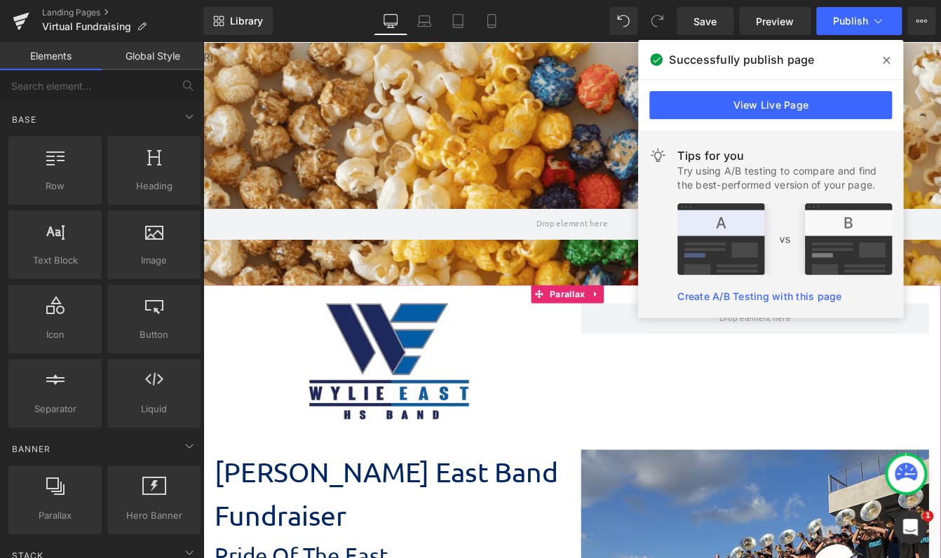
scroll to position [2146, 838]
click at [238, 341] on span "Row" at bounding box center [238, 331] width 29 height 21
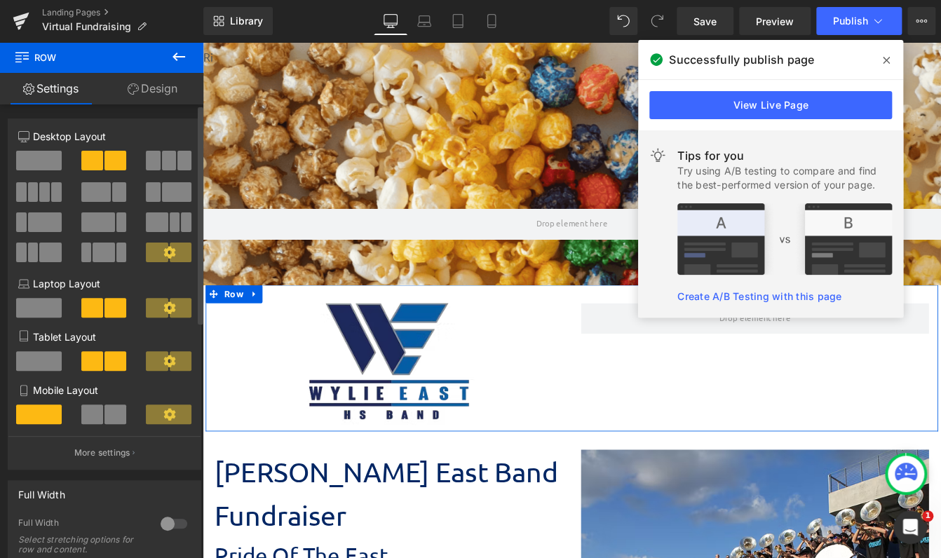
click at [42, 156] on span at bounding box center [39, 161] width 46 height 20
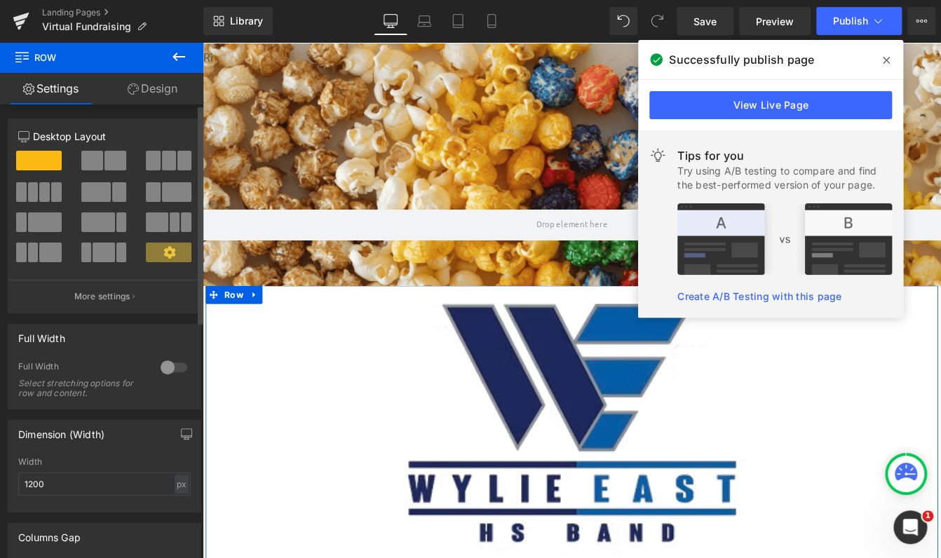
scroll to position [2293, 838]
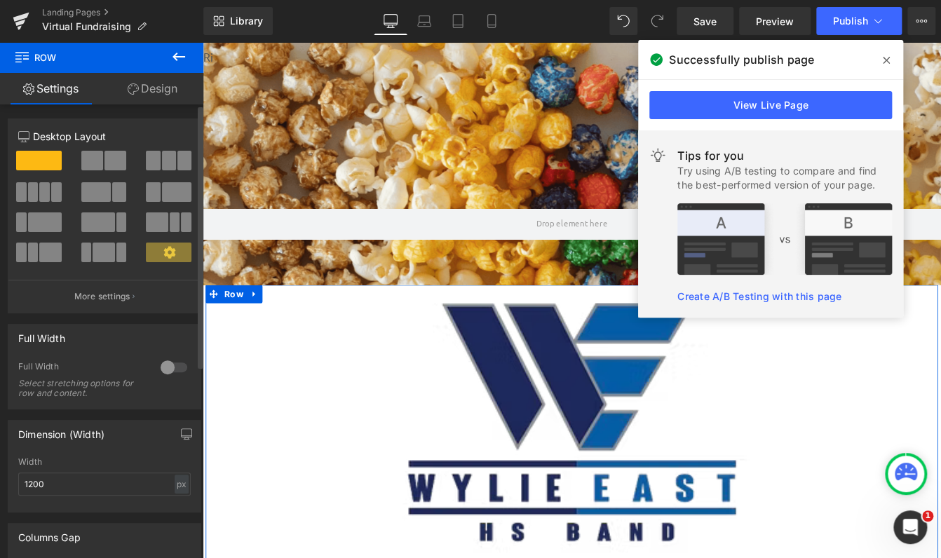
click at [156, 165] on span at bounding box center [153, 161] width 14 height 20
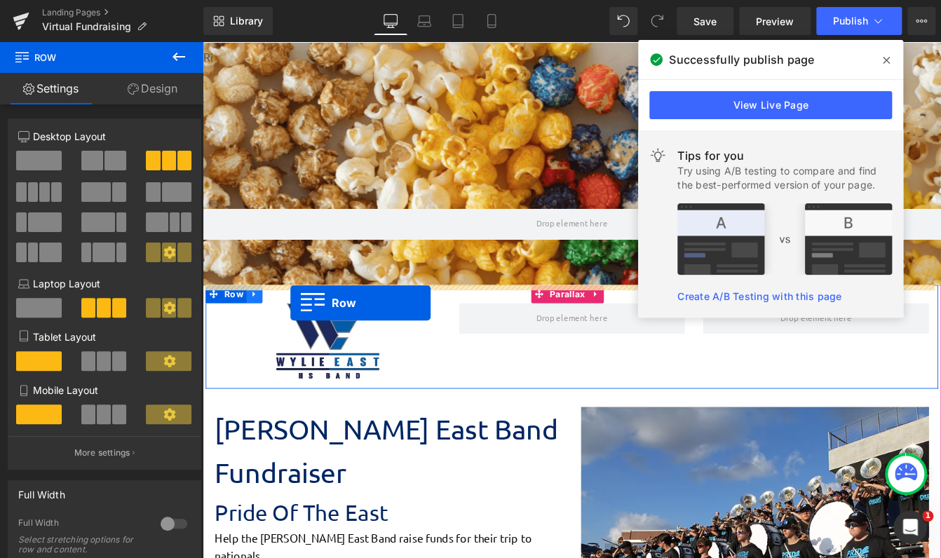
scroll to position [2013, 838]
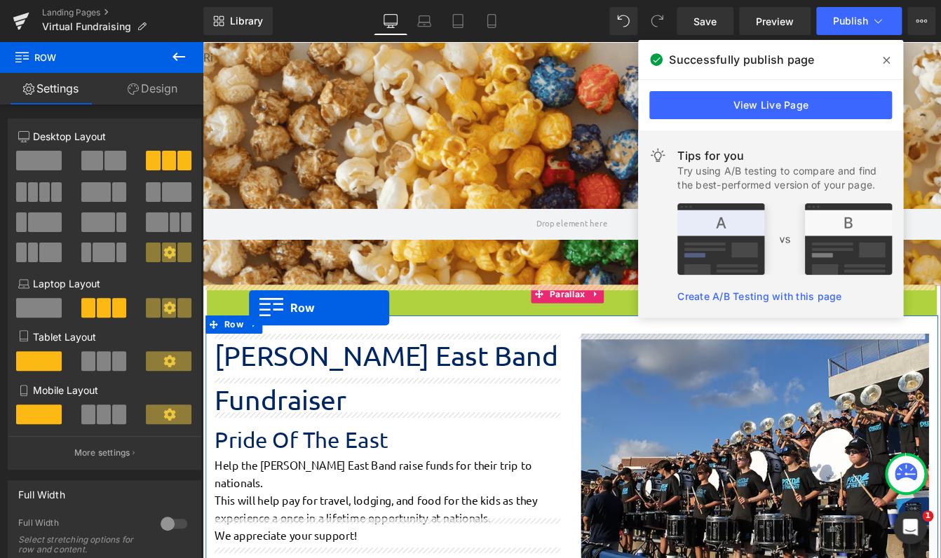
drag, startPoint x: 210, startPoint y: 334, endPoint x: 256, endPoint y: 347, distance: 47.5
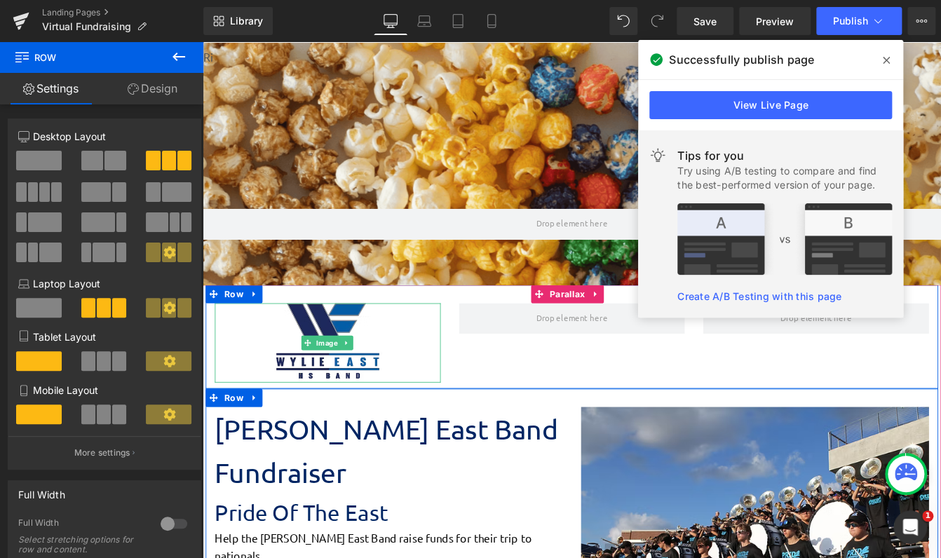
scroll to position [2042, 838]
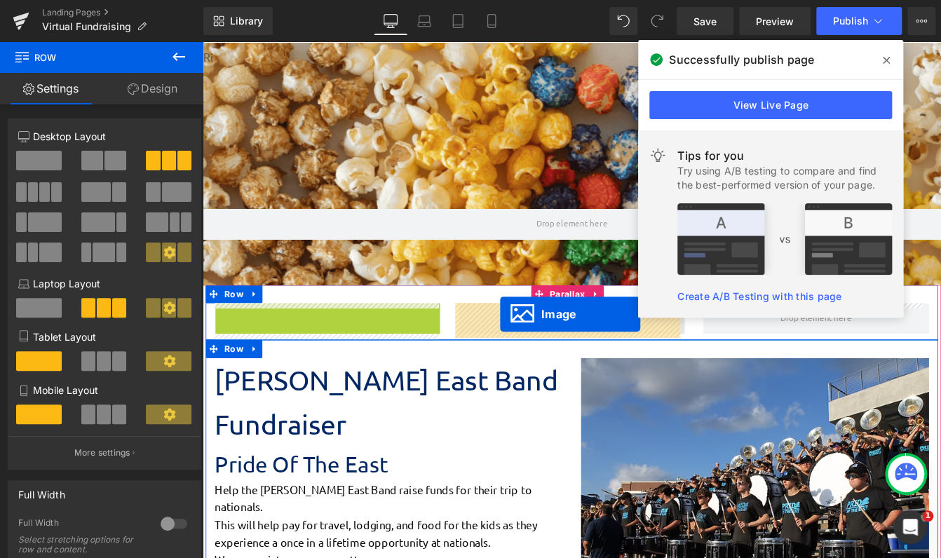
drag, startPoint x: 319, startPoint y: 387, endPoint x: 545, endPoint y: 355, distance: 228.0
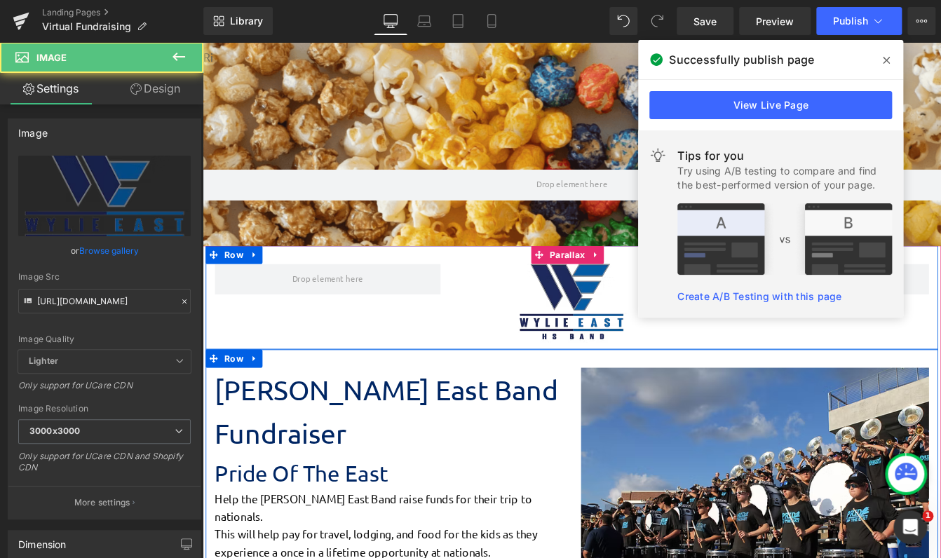
scroll to position [210, 0]
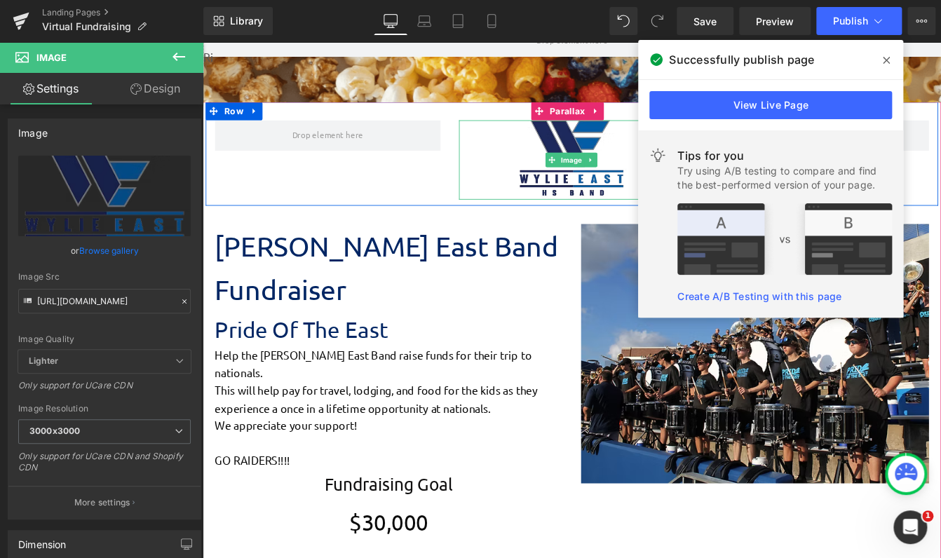
click at [538, 200] on div at bounding box center [626, 177] width 259 height 91
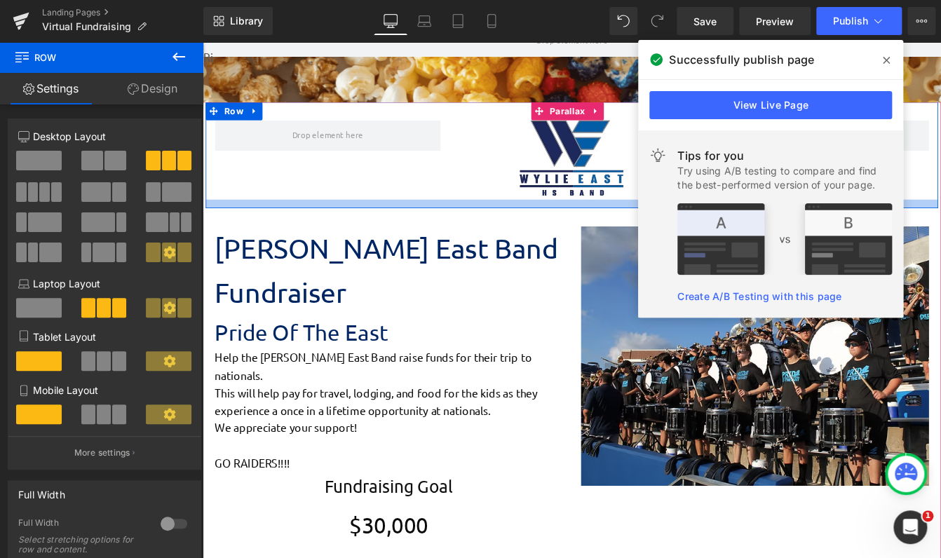
scroll to position [2091, 838]
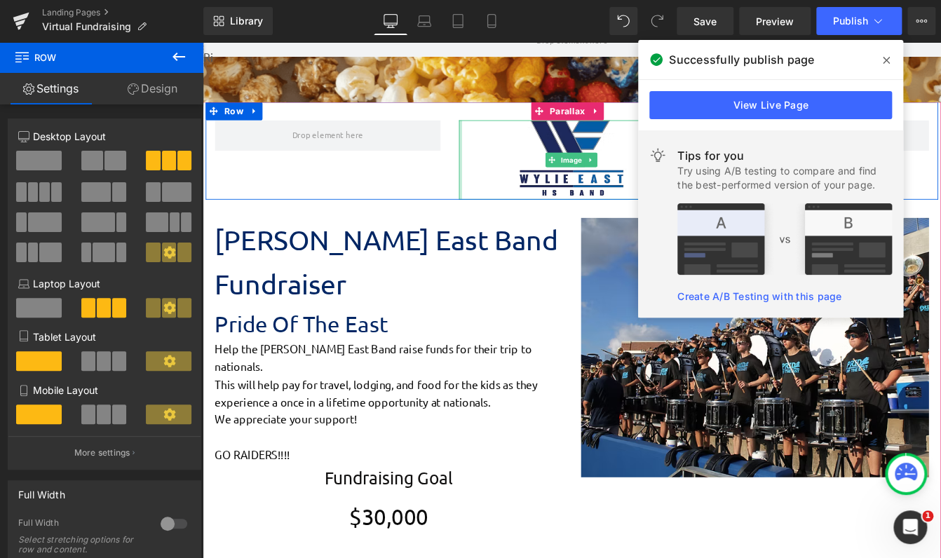
drag, startPoint x: 512, startPoint y: 226, endPoint x: 495, endPoint y: 208, distance: 25.8
click at [495, 208] on div "Image Row" at bounding box center [626, 167] width 841 height 112
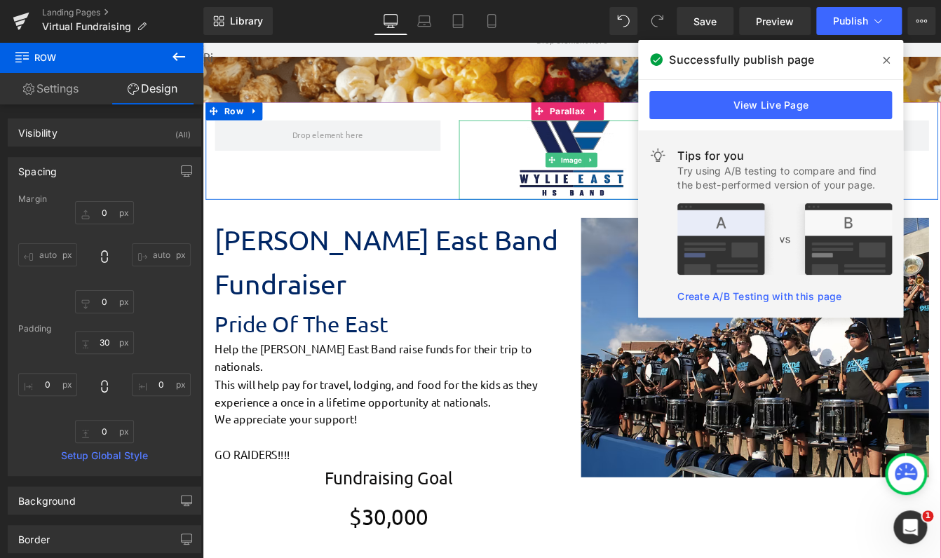
click at [639, 153] on img at bounding box center [627, 177] width 130 height 91
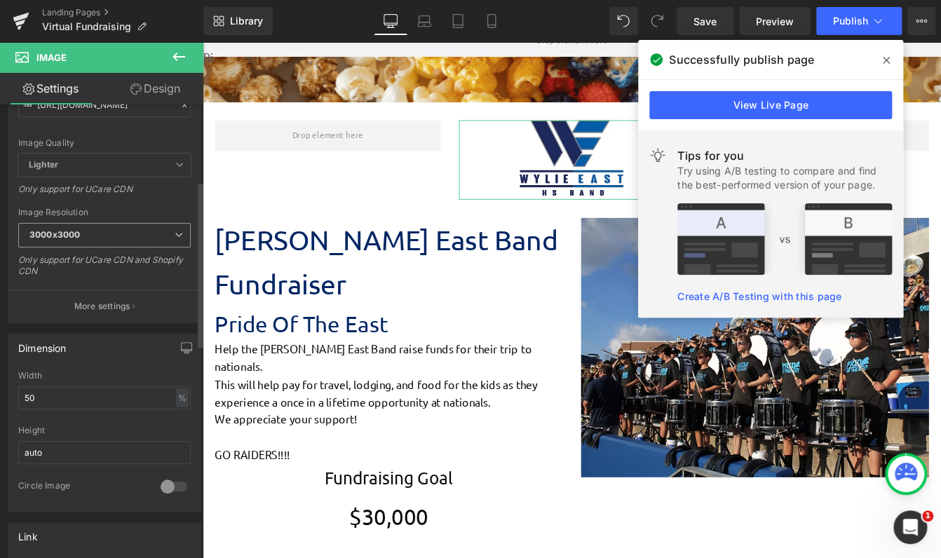
scroll to position [210, 0]
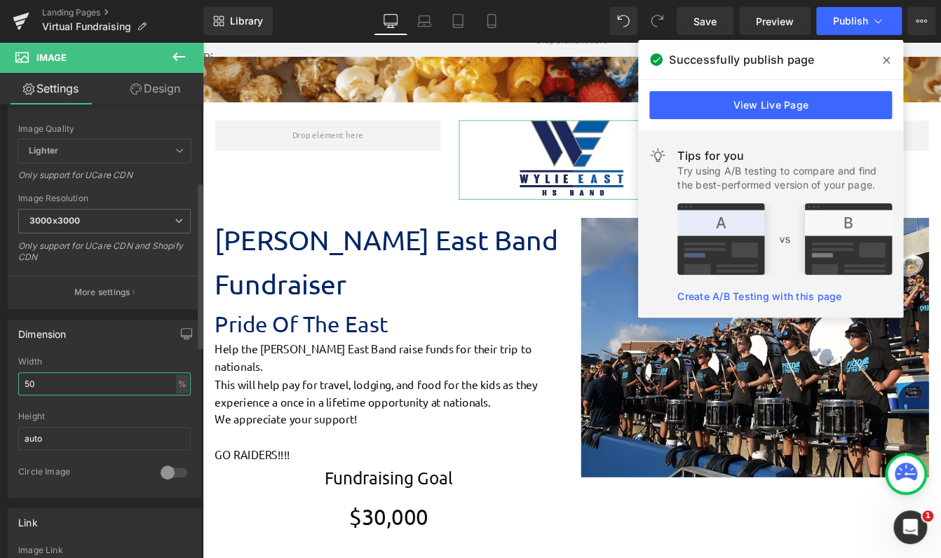
drag, startPoint x: 85, startPoint y: 378, endPoint x: 20, endPoint y: 387, distance: 65.8
click at [20, 387] on input "50" at bounding box center [104, 383] width 172 height 23
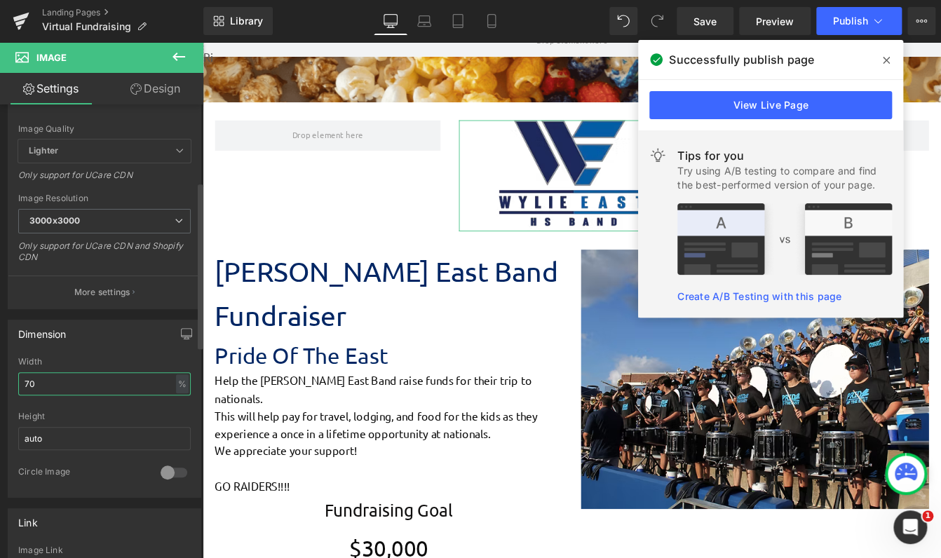
scroll to position [6, 6]
type input "7"
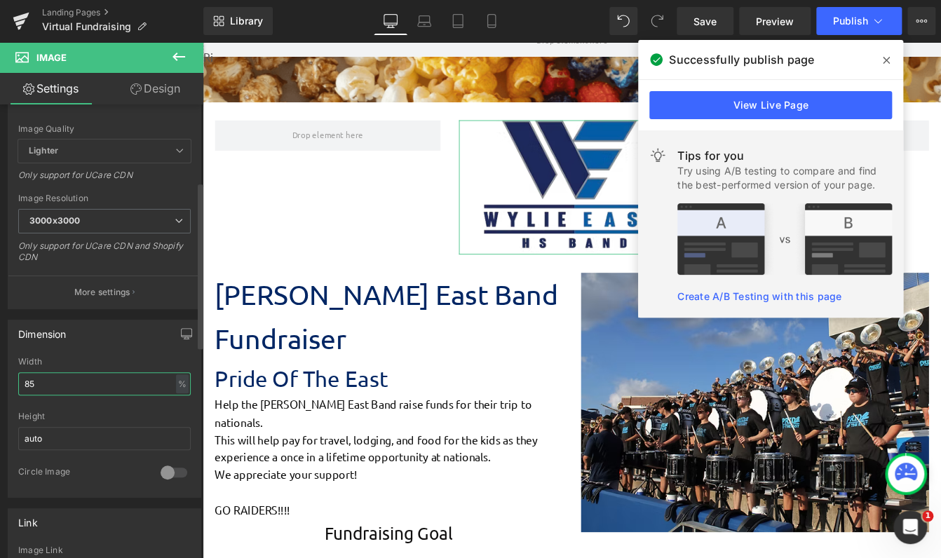
scroll to position [0, 0]
type input "85"
drag, startPoint x: 50, startPoint y: 369, endPoint x: 8, endPoint y: 369, distance: 41.4
click at [8, 369] on div "85% Width 85 % % px auto Height auto 0 Circle Image" at bounding box center [104, 427] width 192 height 140
drag, startPoint x: 45, startPoint y: 388, endPoint x: 8, endPoint y: 388, distance: 36.5
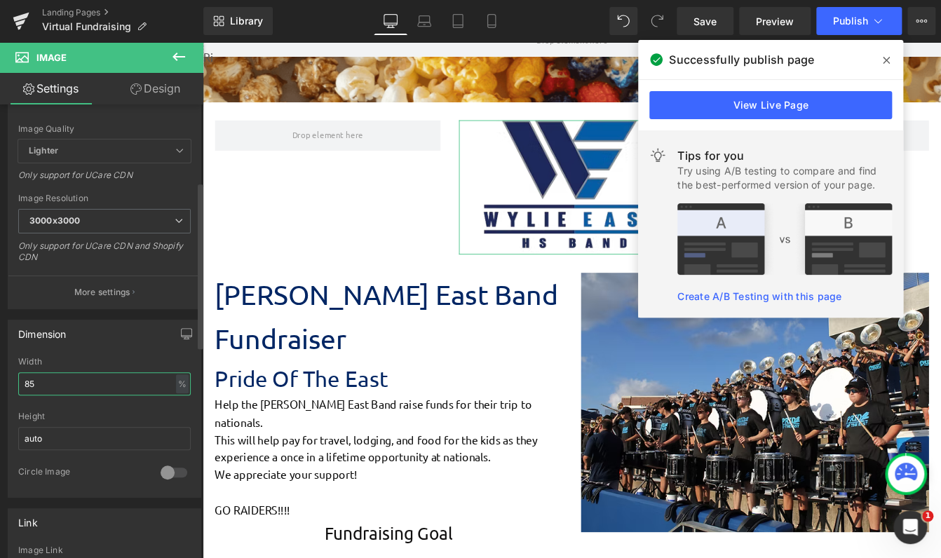
click at [8, 388] on div "85% Width 85 % % px auto Height auto 0 Circle Image" at bounding box center [104, 427] width 192 height 140
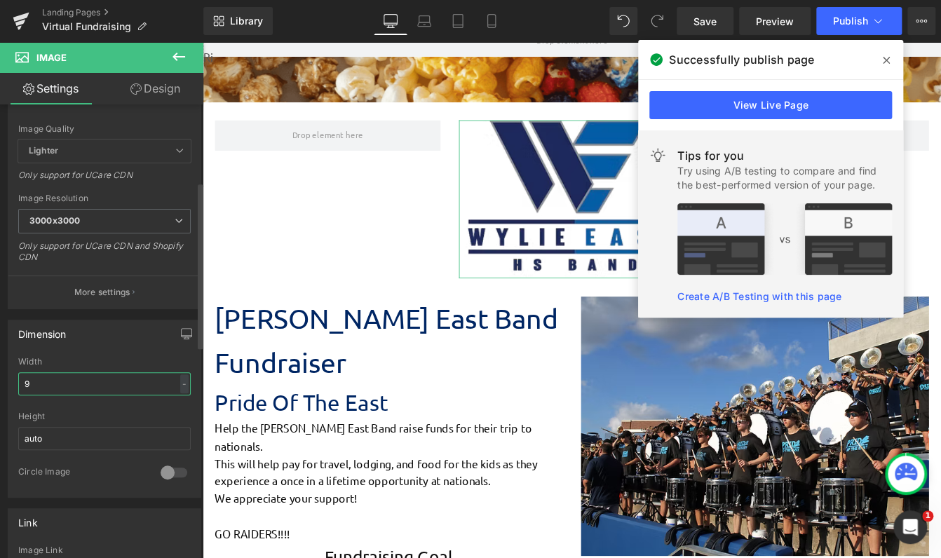
type input "90"
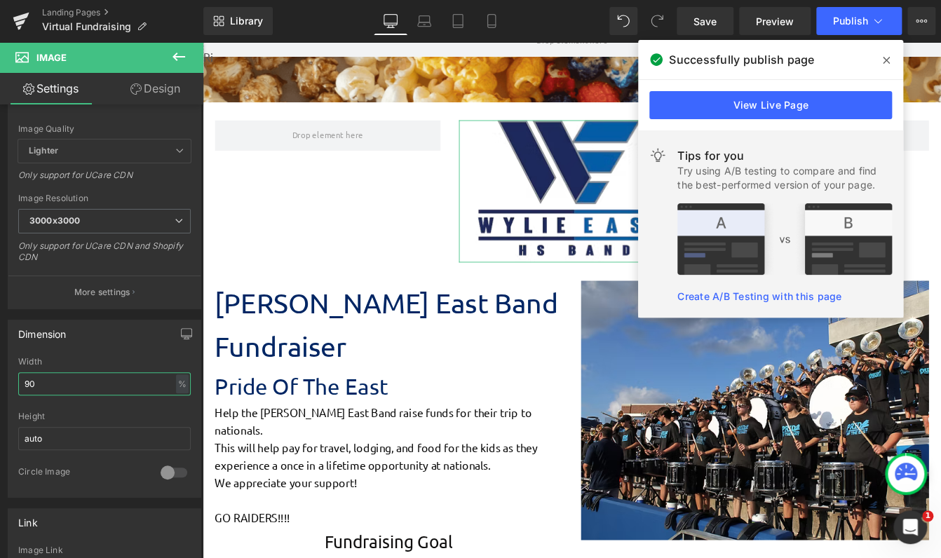
drag, startPoint x: 44, startPoint y: 384, endPoint x: -39, endPoint y: 381, distance: 83.5
click at [0, 381] on html "Image You are previewing how the will restyle your page. You can not edit Eleme…" at bounding box center [470, 279] width 941 height 558
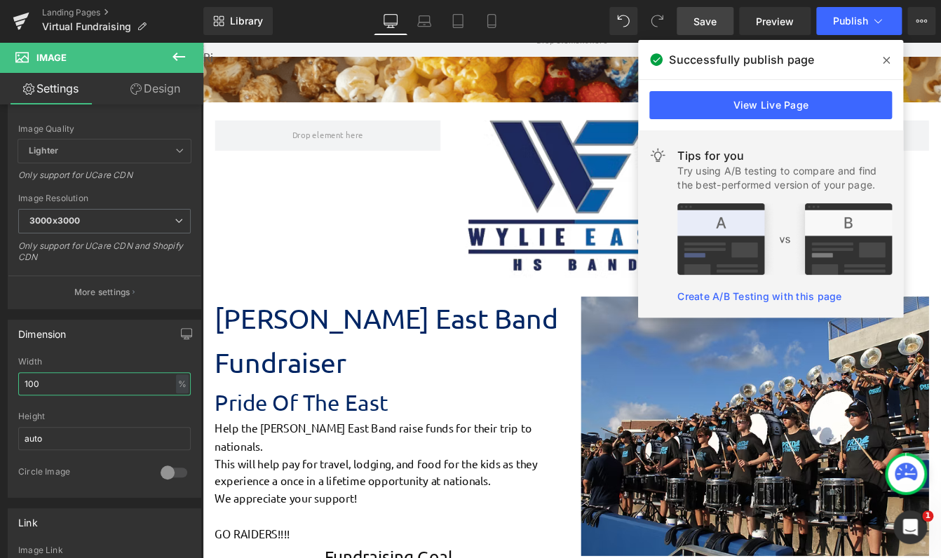
type input "100"
click at [698, 18] on span "Save" at bounding box center [704, 21] width 23 height 15
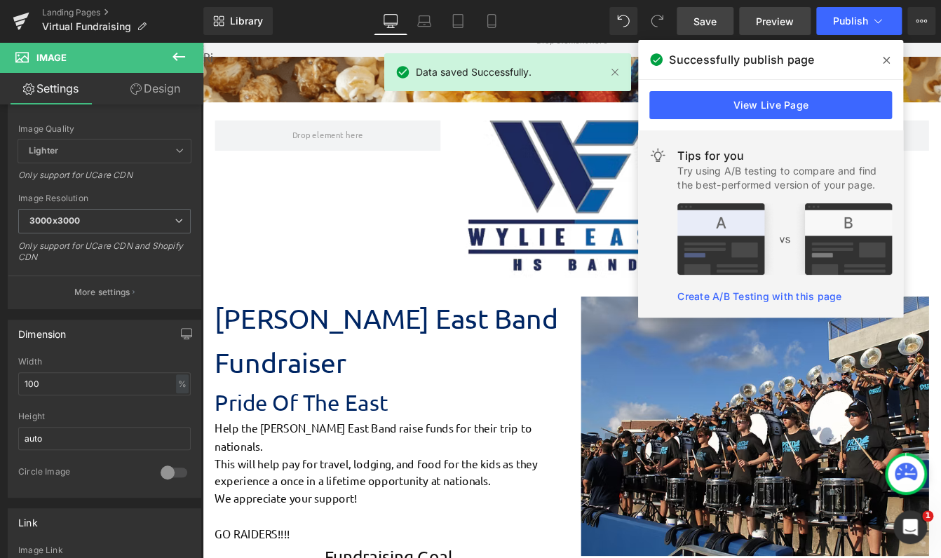
click at [777, 26] on span "Preview" at bounding box center [775, 21] width 38 height 15
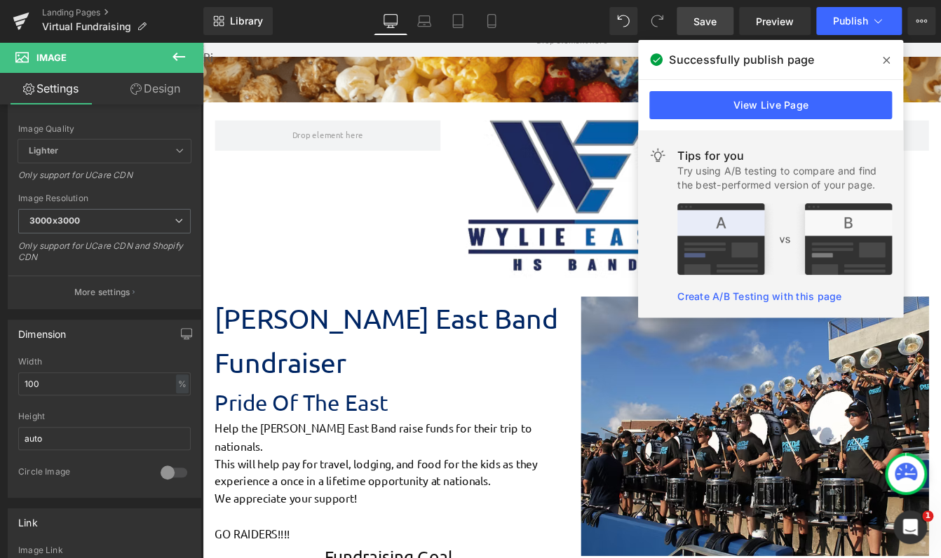
click at [189, 57] on button at bounding box center [178, 57] width 49 height 31
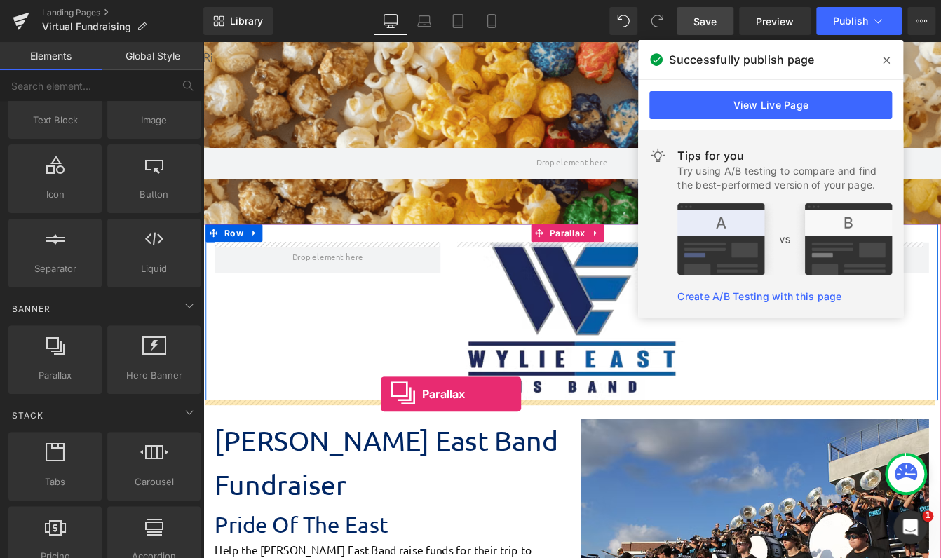
drag, startPoint x: 243, startPoint y: 403, endPoint x: 407, endPoint y: 447, distance: 169.7
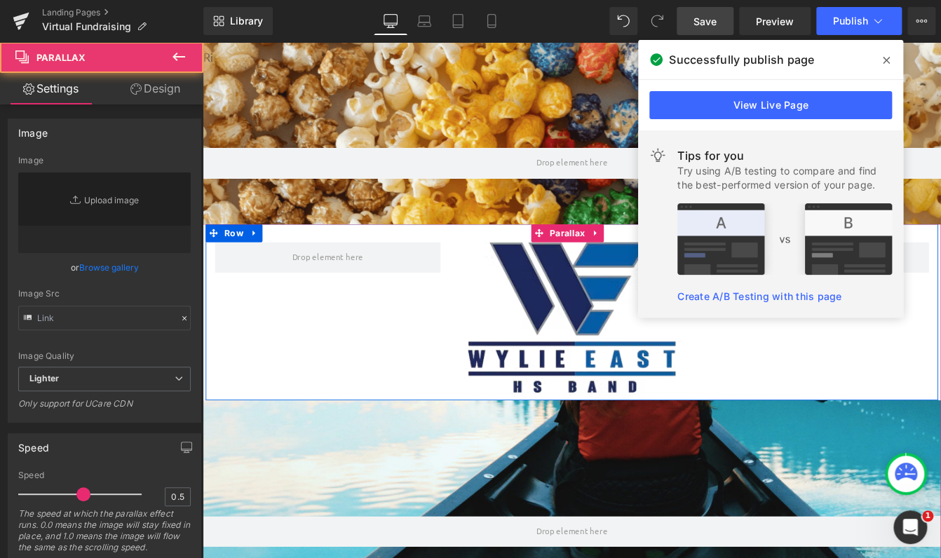
type input "[URL][DOMAIN_NAME]"
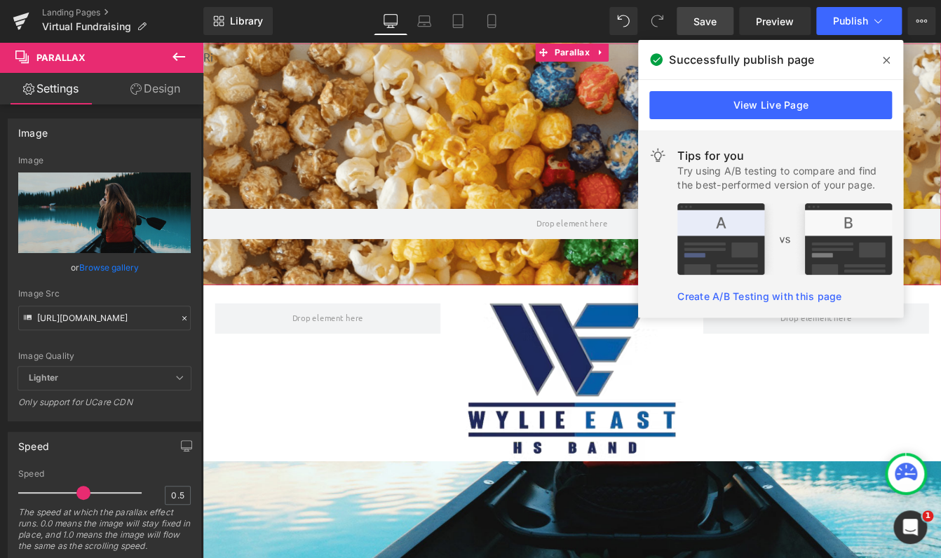
click at [423, 128] on div at bounding box center [627, 339] width 848 height 593
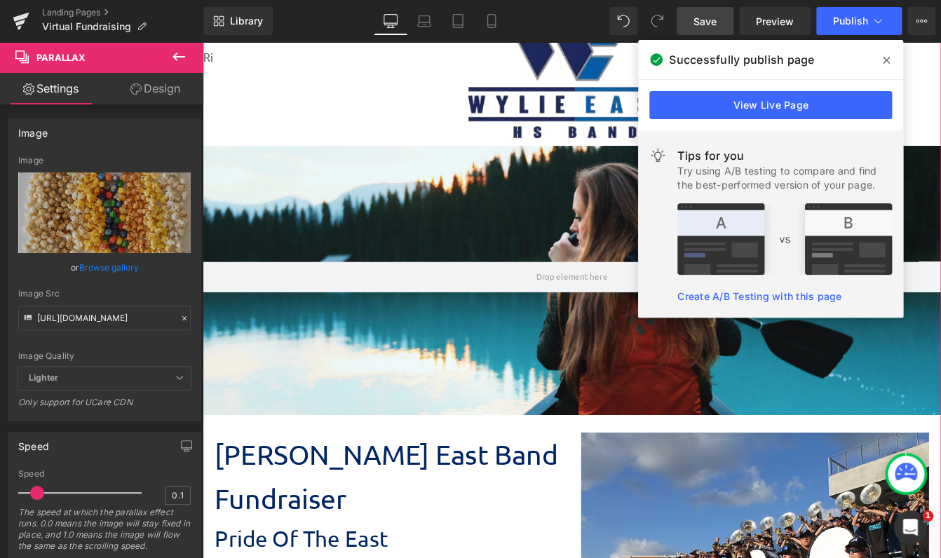
scroll to position [351, 0]
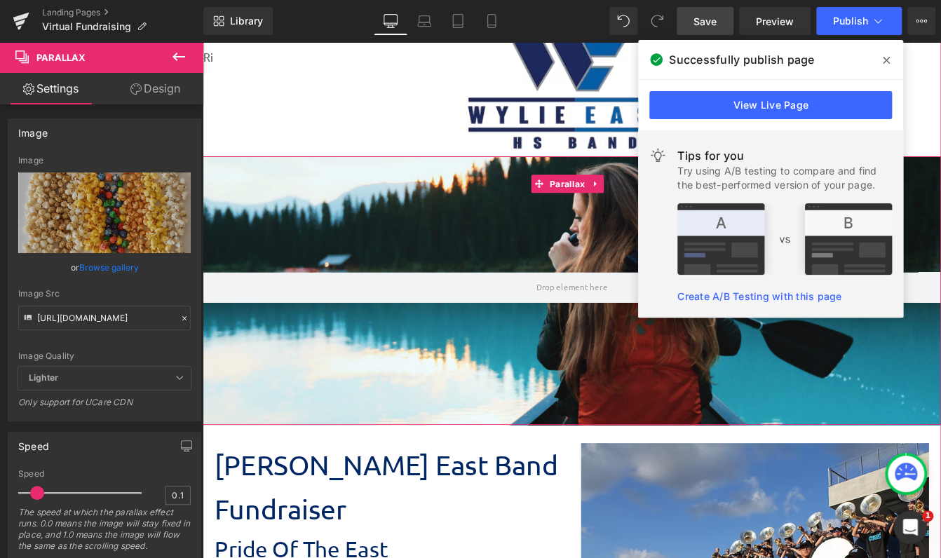
click at [487, 476] on div at bounding box center [627, 337] width 848 height 564
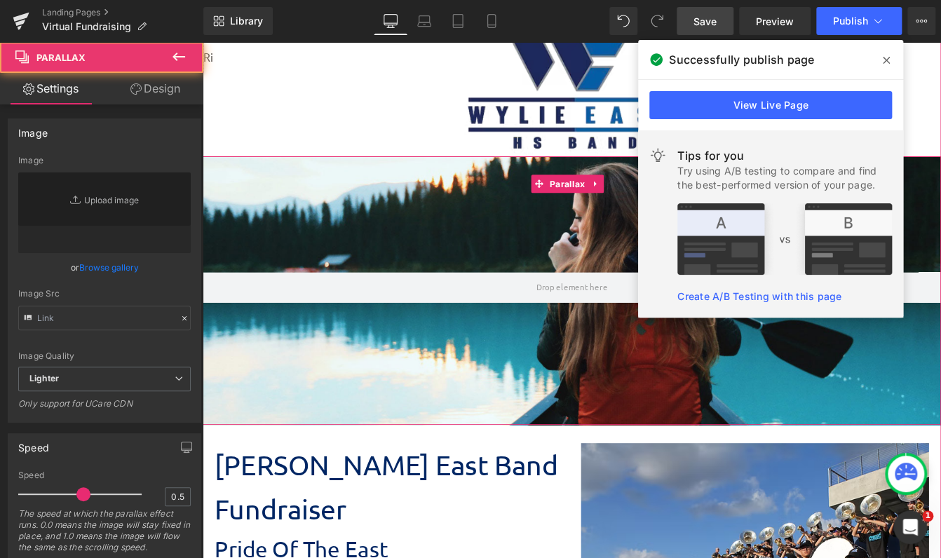
type input "[URL][DOMAIN_NAME]"
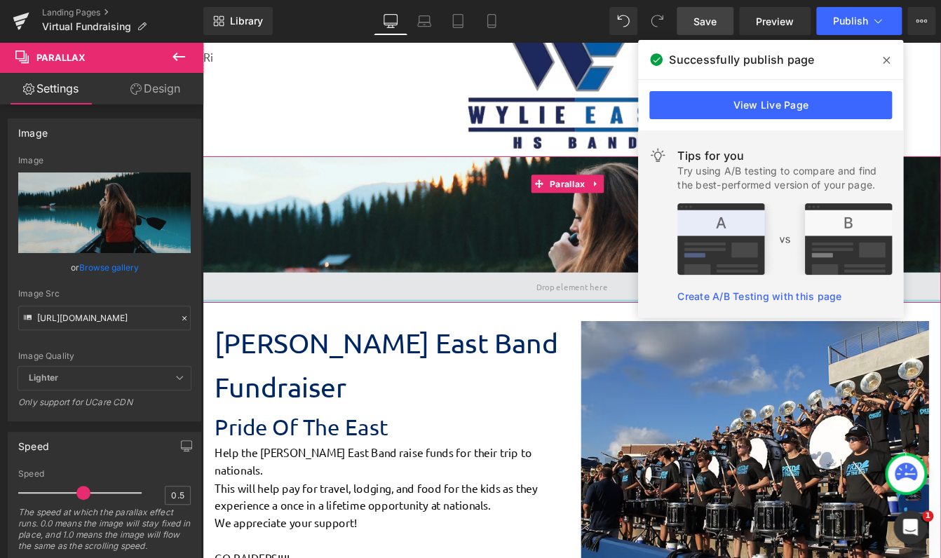
scroll to position [6, 6]
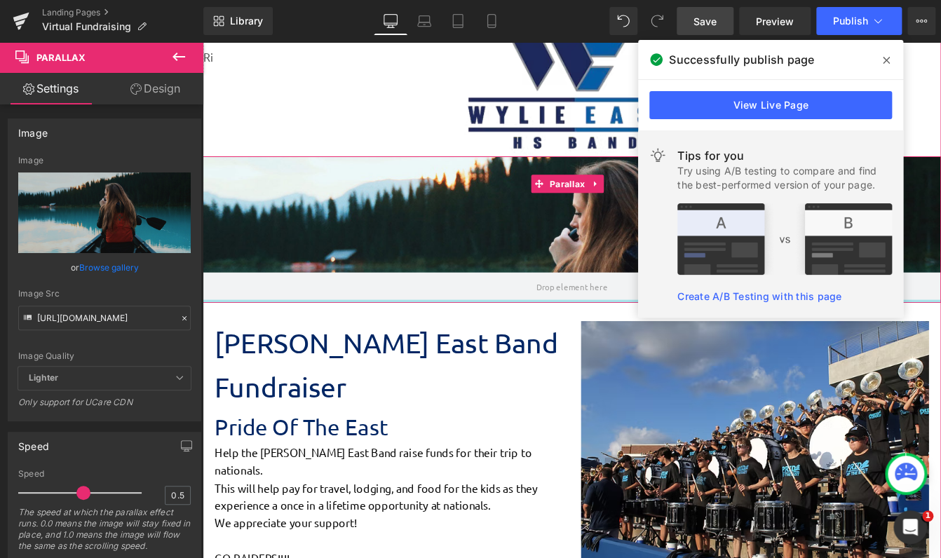
drag, startPoint x: 562, startPoint y: 478, endPoint x: 535, endPoint y: 195, distance: 284.6
click at [535, 195] on div "Parallax" at bounding box center [627, 257] width 848 height 168
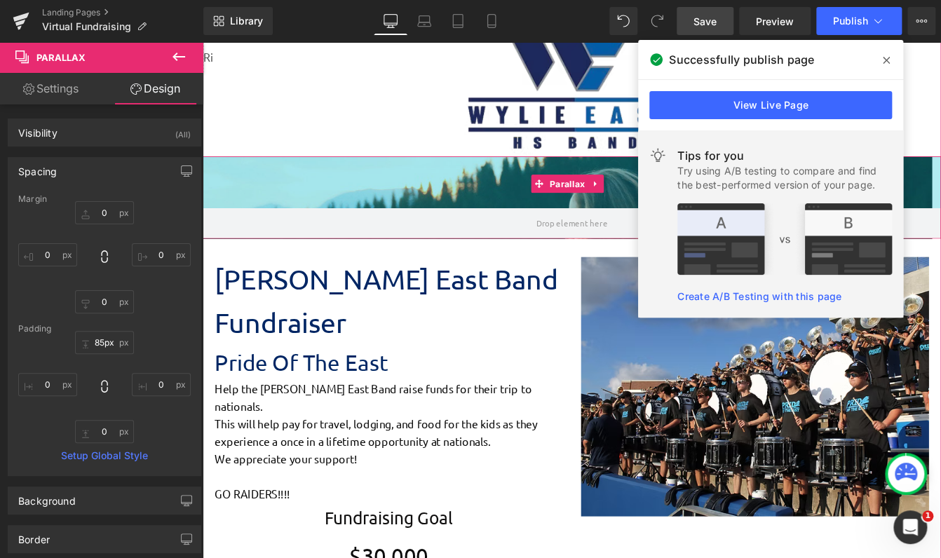
scroll to position [7, 6]
drag, startPoint x: 532, startPoint y: 175, endPoint x: 475, endPoint y: 101, distance: 93.0
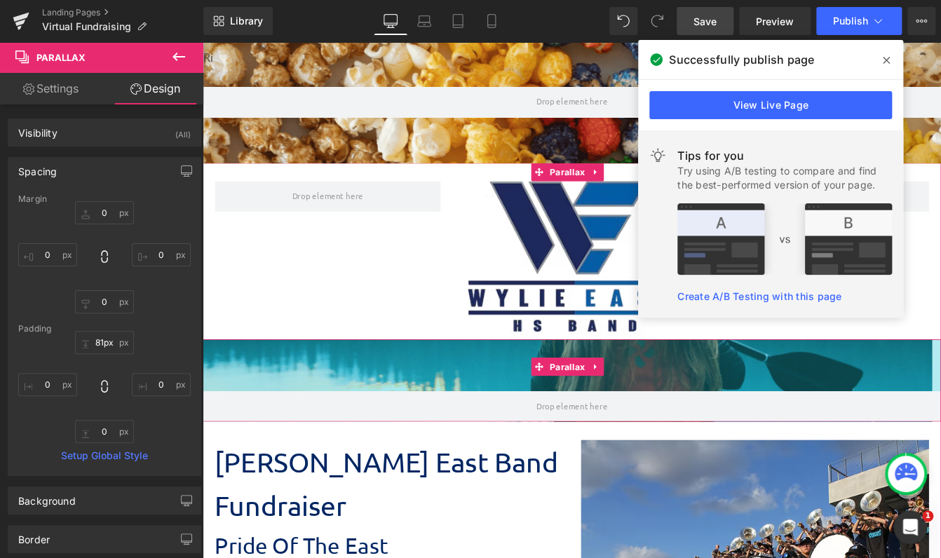
scroll to position [2273, 838]
type input "61px"
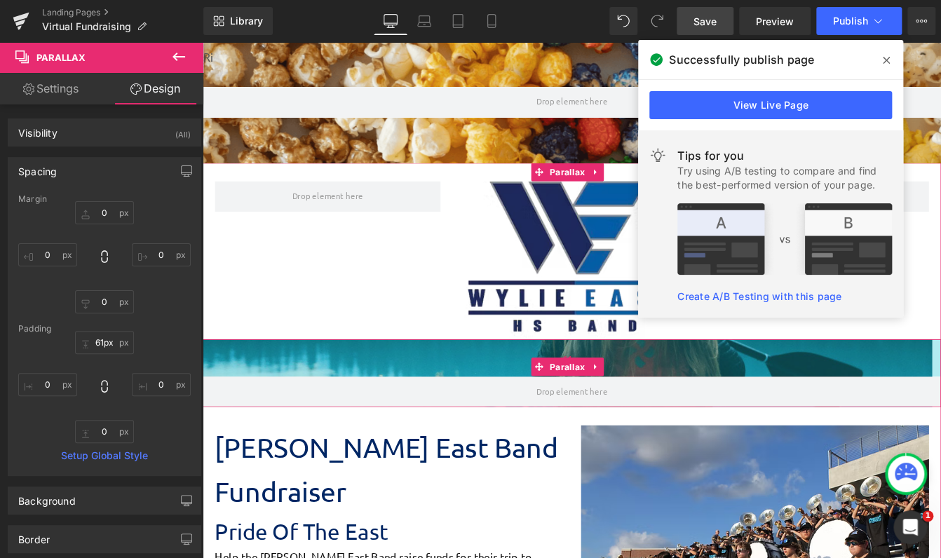
drag, startPoint x: 531, startPoint y: 439, endPoint x: 532, endPoint y: 422, distance: 16.8
click at [532, 422] on div "61px" at bounding box center [627, 404] width 848 height 43
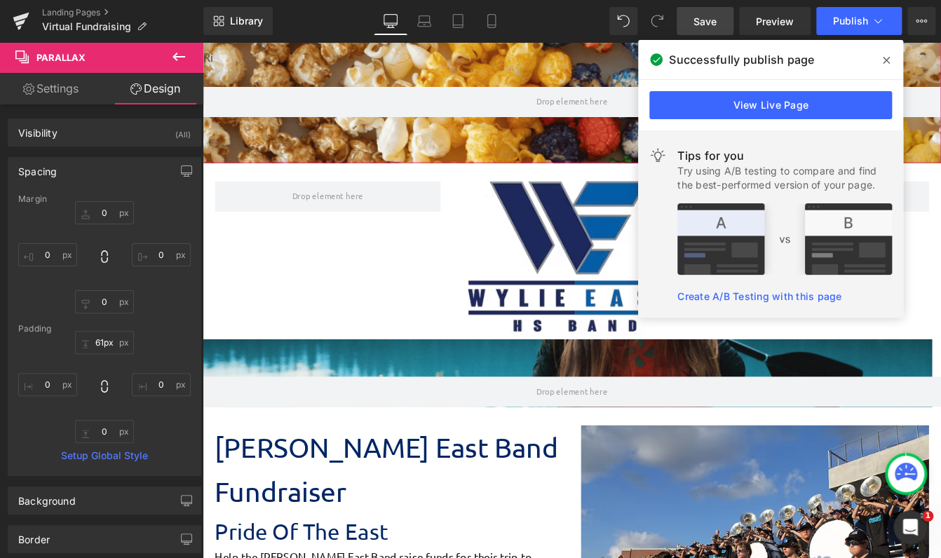
click at [409, 69] on div at bounding box center [627, 269] width 848 height 593
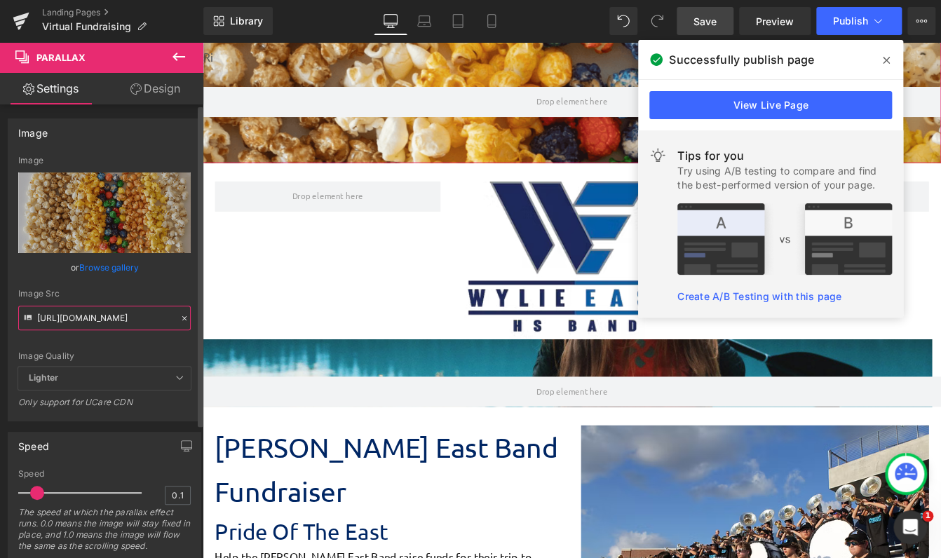
click at [114, 314] on input "[URL][DOMAIN_NAME]" at bounding box center [104, 318] width 172 height 25
click at [114, 313] on input "[URL][DOMAIN_NAME]" at bounding box center [104, 318] width 172 height 25
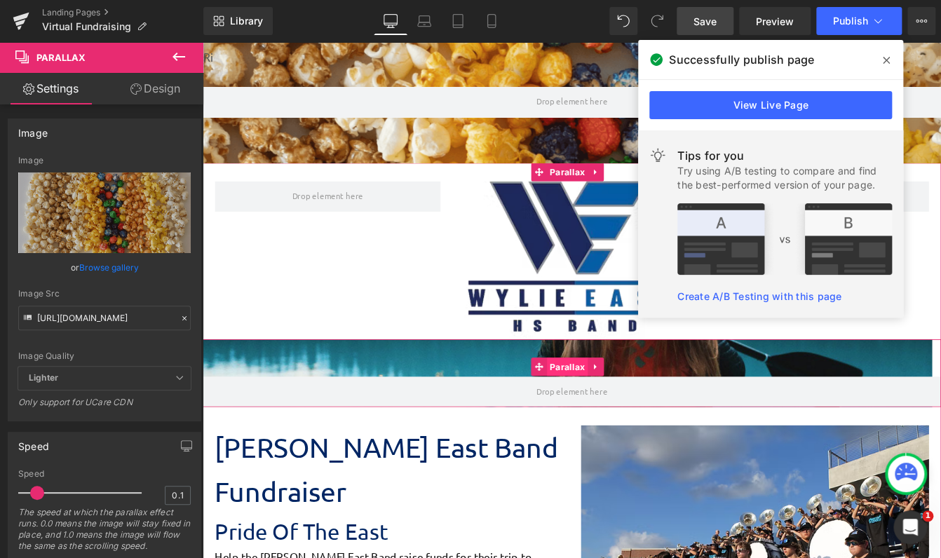
click at [623, 417] on span "Parallax" at bounding box center [621, 415] width 47 height 21
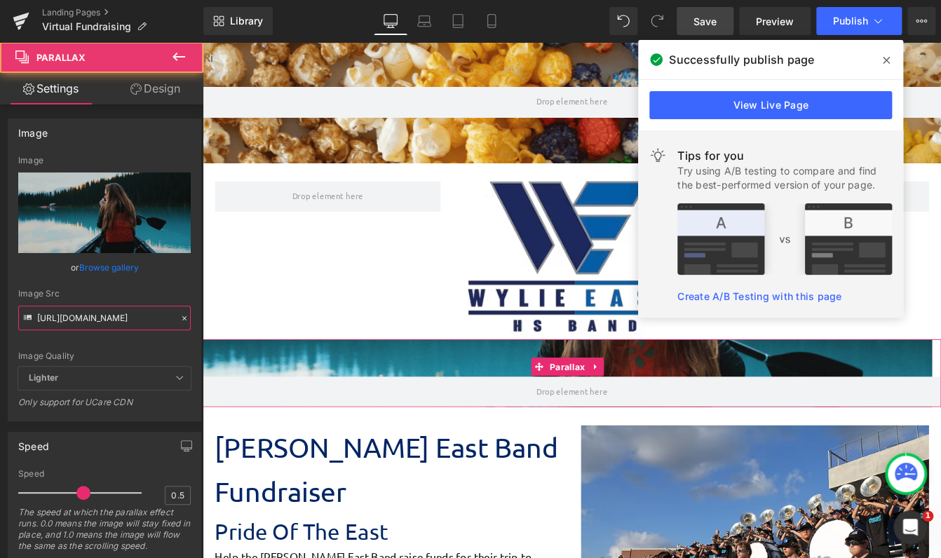
click at [119, 318] on input "[URL][DOMAIN_NAME]" at bounding box center [104, 318] width 172 height 25
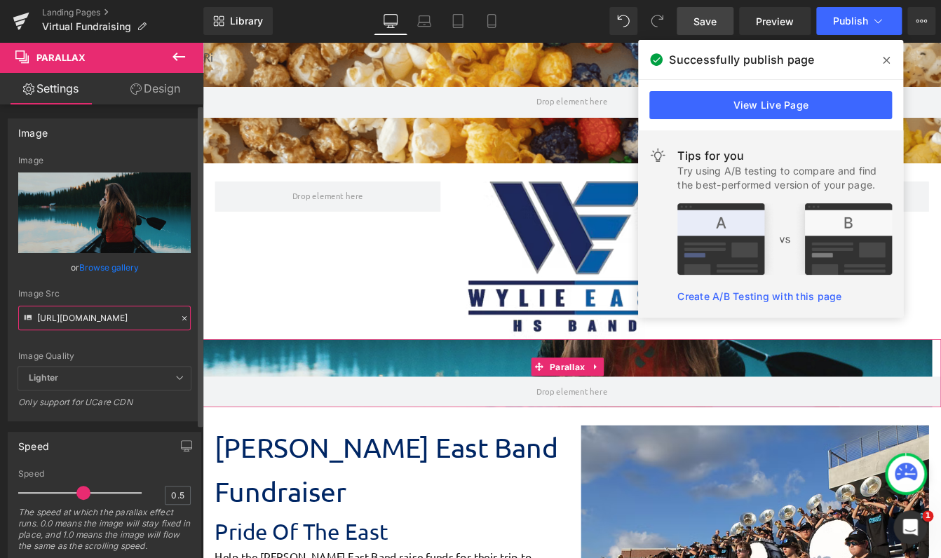
click at [119, 317] on input "[URL][DOMAIN_NAME]" at bounding box center [104, 318] width 172 height 25
paste input "320/2619/8061/files/Blue_Vibrant_an_White_Modern_Professional_Website_Developme…"
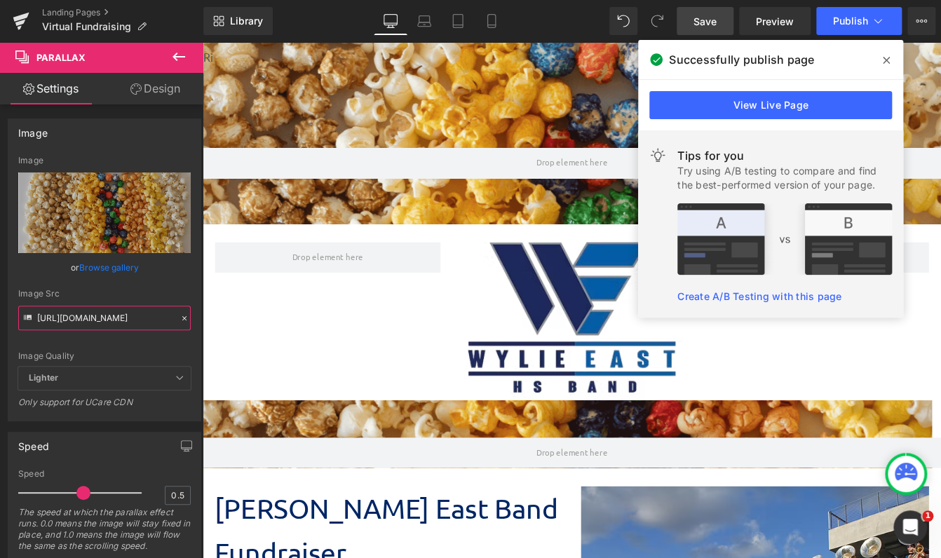
type input "[URL][DOMAIN_NAME]"
click at [709, 29] on link "Save" at bounding box center [705, 21] width 57 height 28
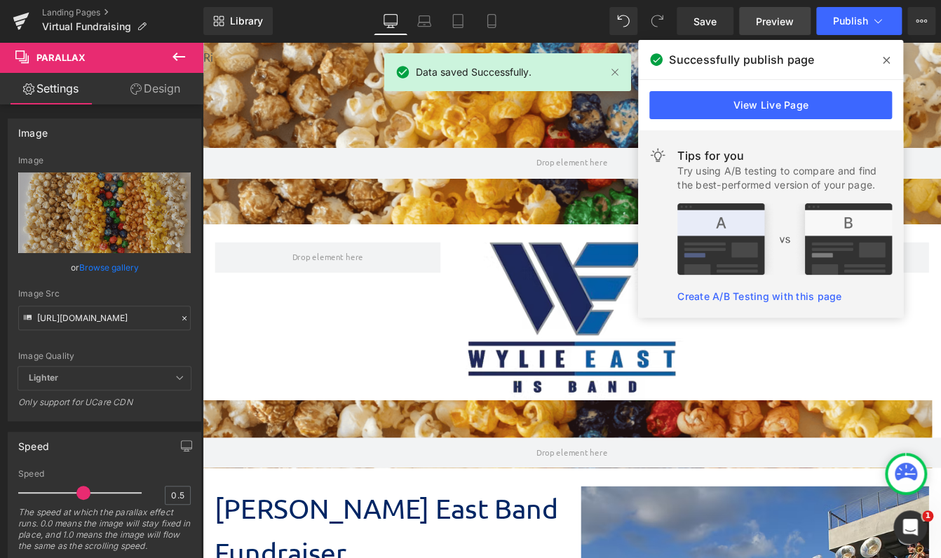
click at [776, 22] on span "Preview" at bounding box center [775, 21] width 38 height 15
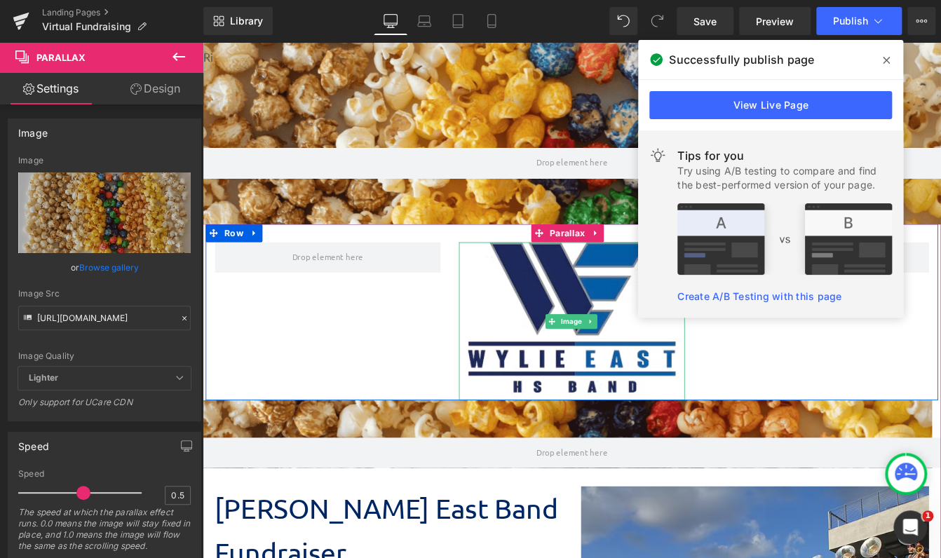
click at [203, 42] on div "75px" at bounding box center [203, 42] width 0 height 0
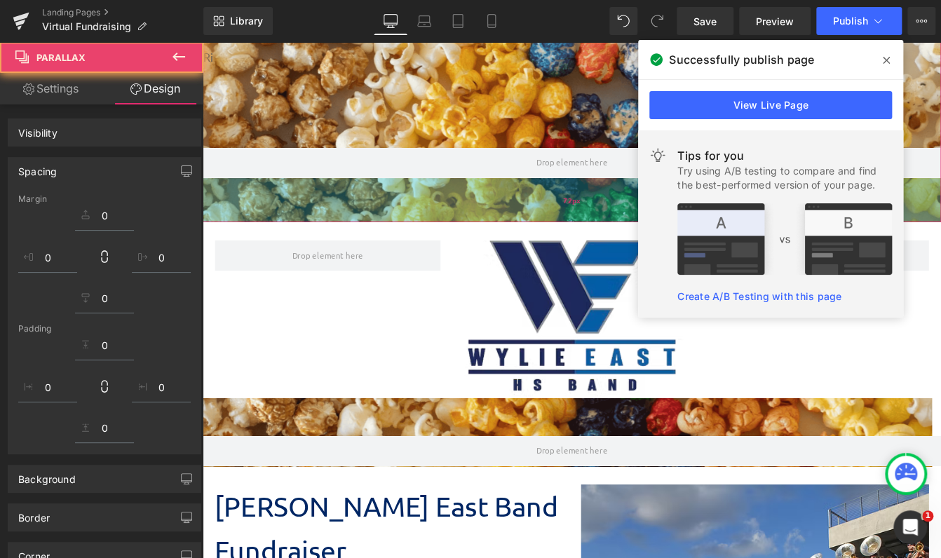
click at [536, 224] on div "72px" at bounding box center [627, 223] width 848 height 50
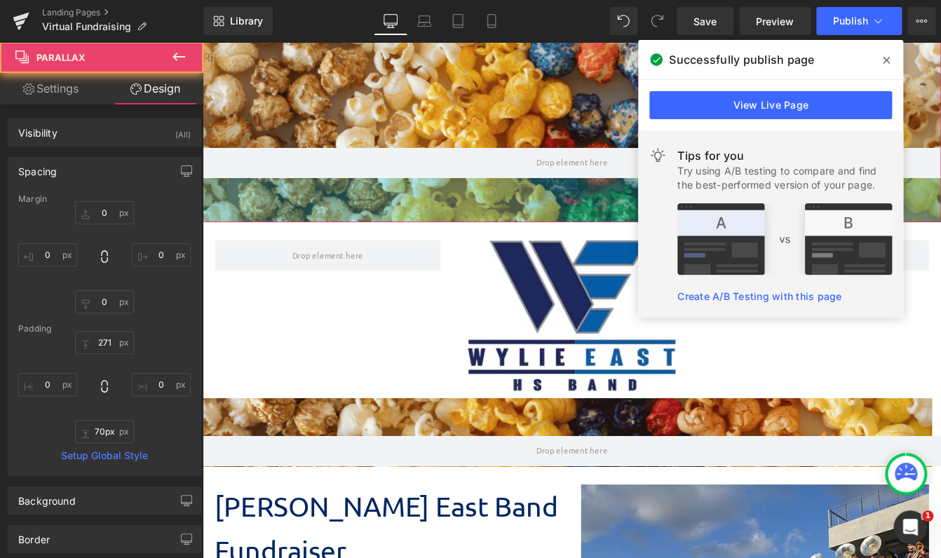
scroll to position [7, 6]
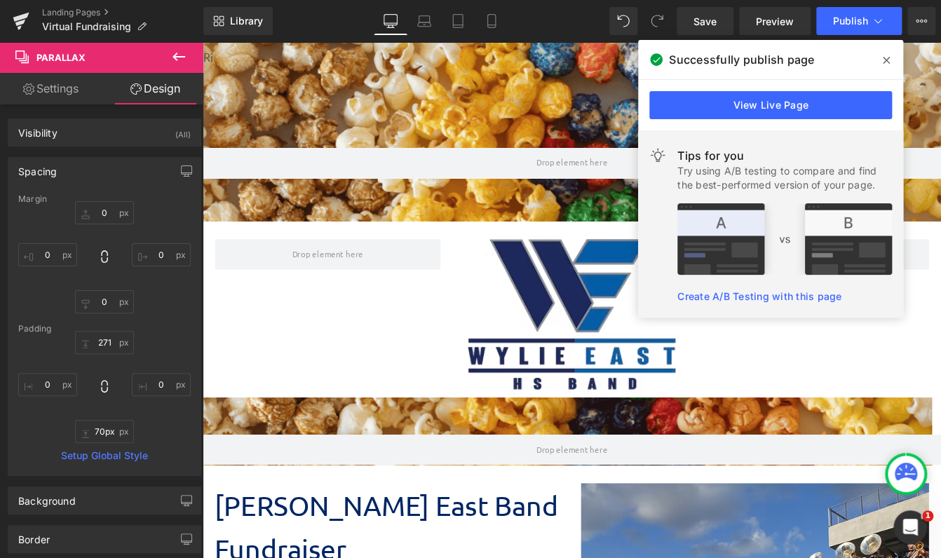
click at [883, 59] on icon at bounding box center [886, 60] width 7 height 11
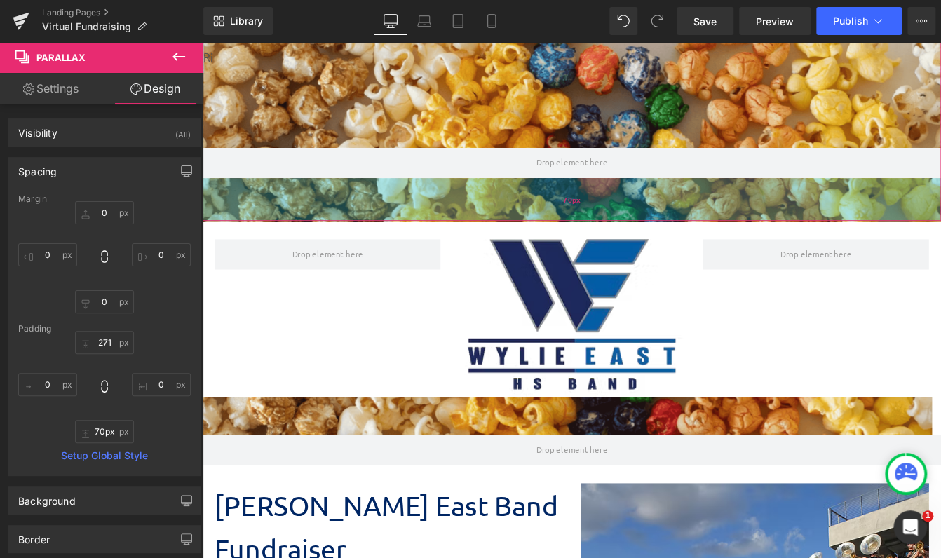
scroll to position [0, 0]
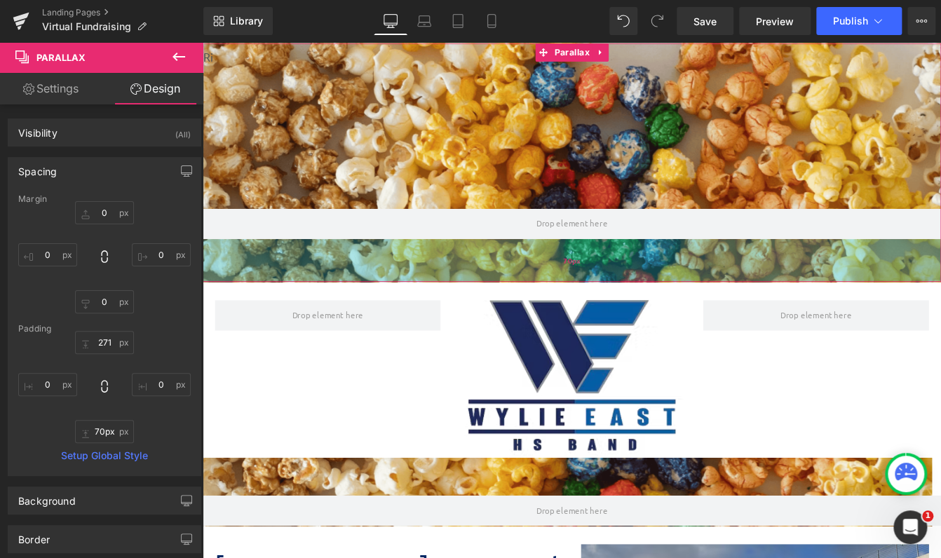
type input "68px"
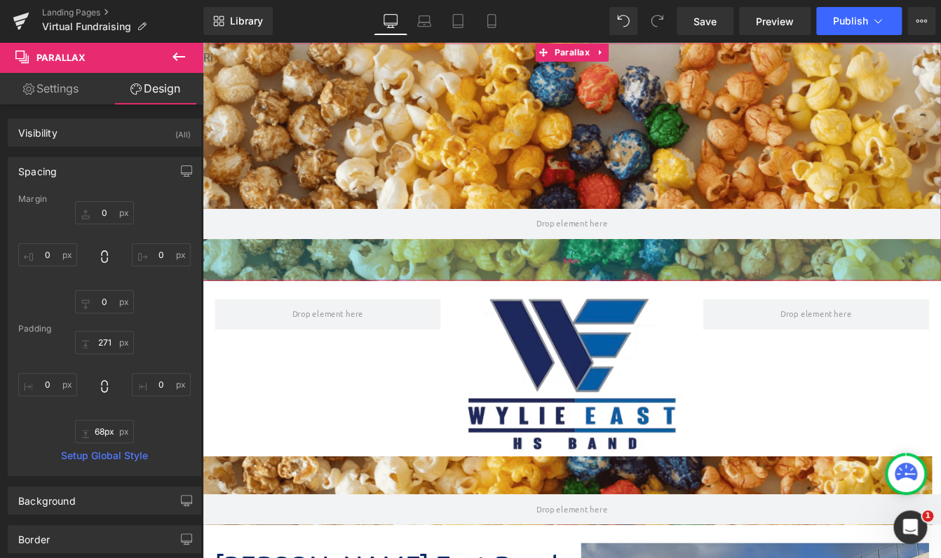
click at [611, 296] on div "68px" at bounding box center [627, 293] width 848 height 48
click at [642, 301] on div "68px" at bounding box center [627, 293] width 848 height 48
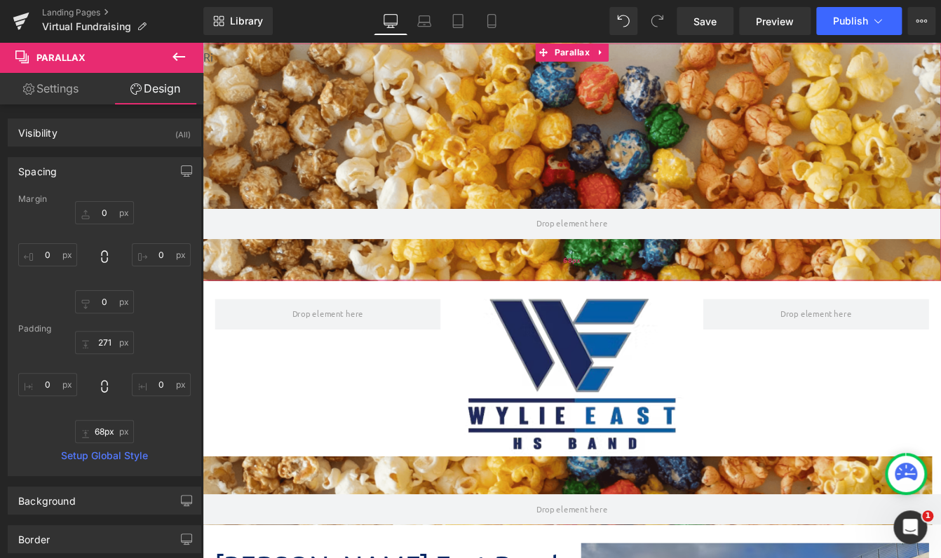
click at [631, 308] on div "68px" at bounding box center [627, 293] width 848 height 48
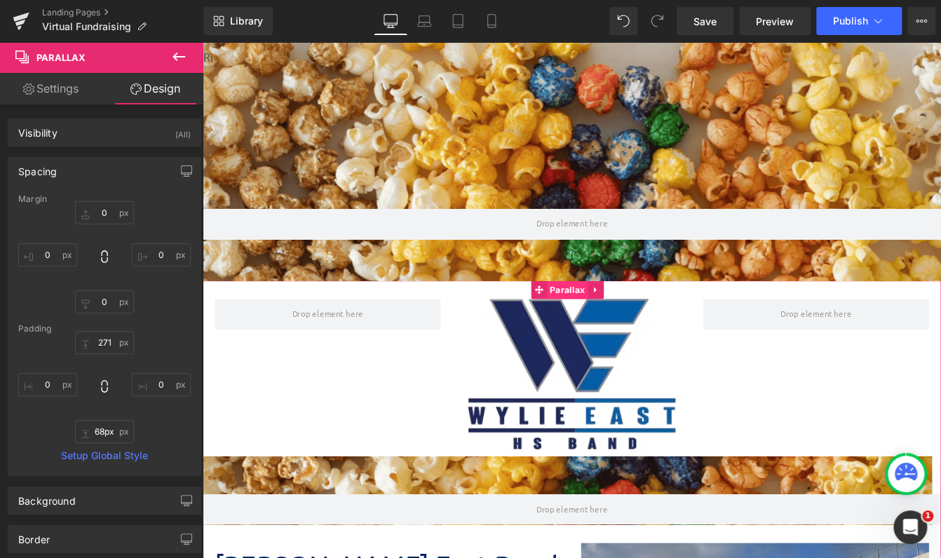
click at [621, 322] on span "Parallax" at bounding box center [621, 326] width 47 height 21
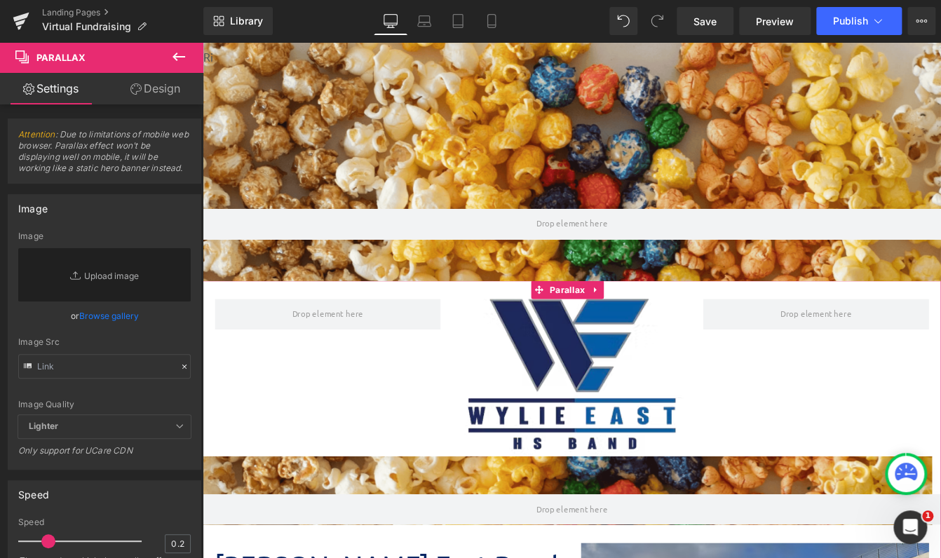
click at [667, 323] on div "Image Row" at bounding box center [626, 417] width 841 height 203
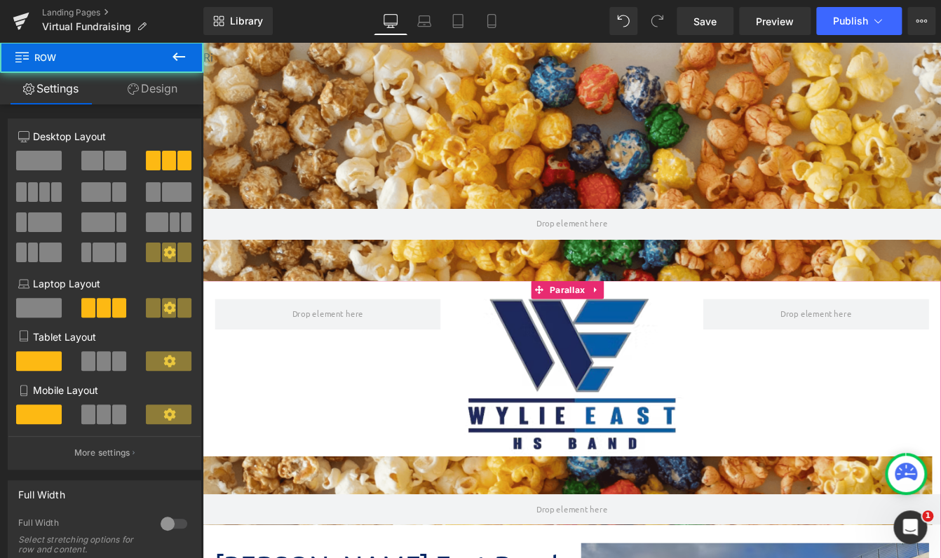
click at [653, 324] on icon at bounding box center [654, 327] width 10 height 11
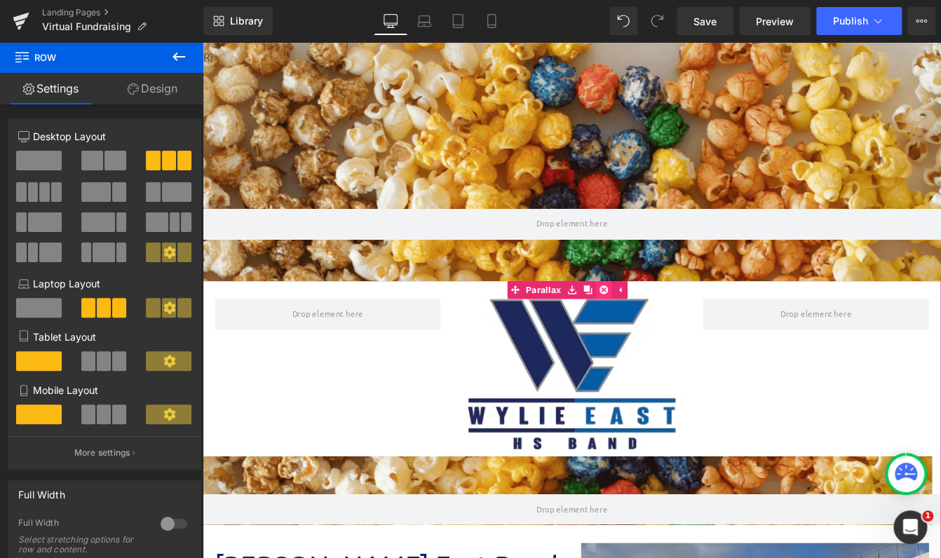
click at [663, 329] on icon at bounding box center [663, 327] width 10 height 10
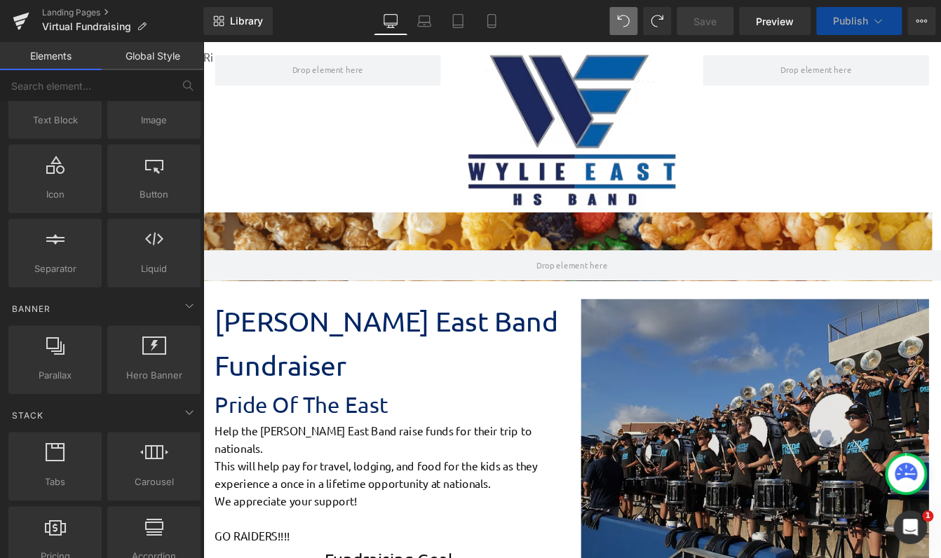
scroll to position [7, 6]
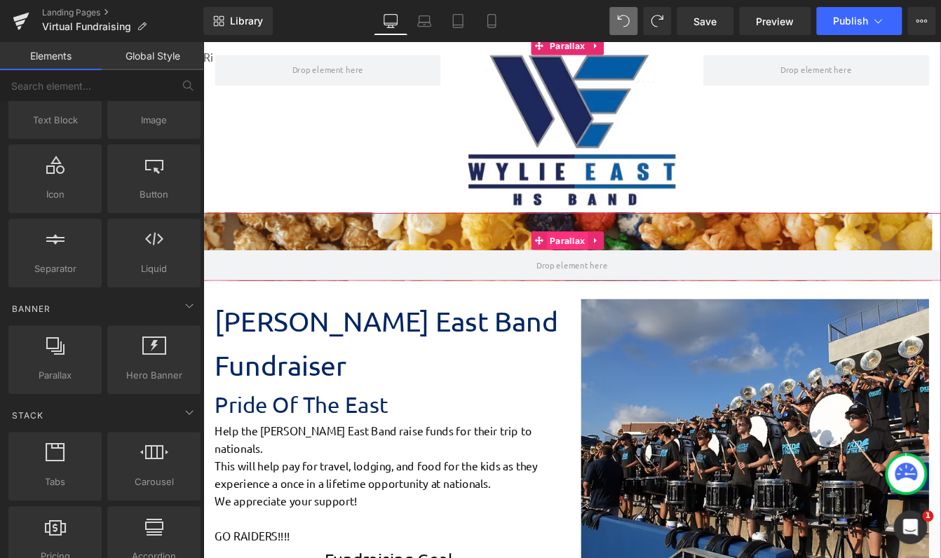
click at [620, 266] on span "Parallax" at bounding box center [621, 270] width 47 height 21
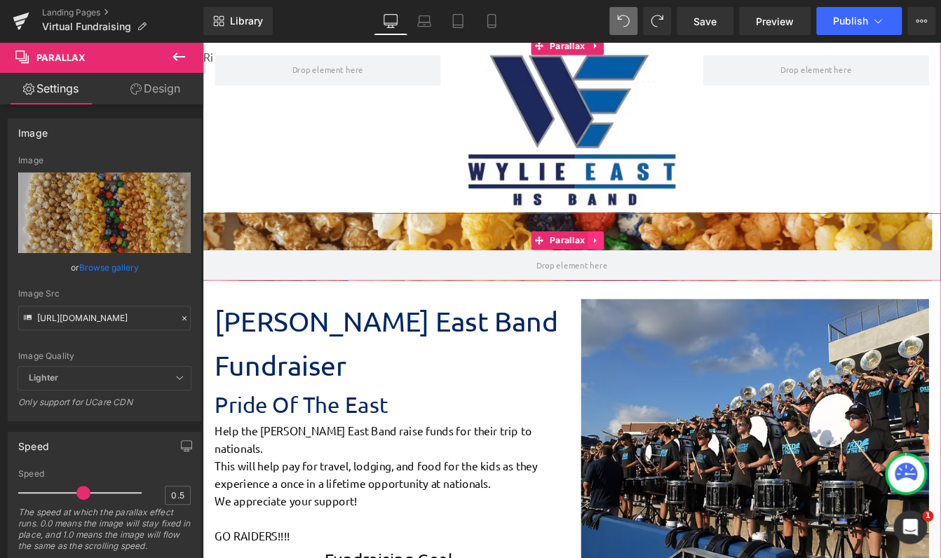
click at [651, 266] on icon at bounding box center [654, 270] width 10 height 11
click at [669, 273] on link at bounding box center [663, 269] width 18 height 21
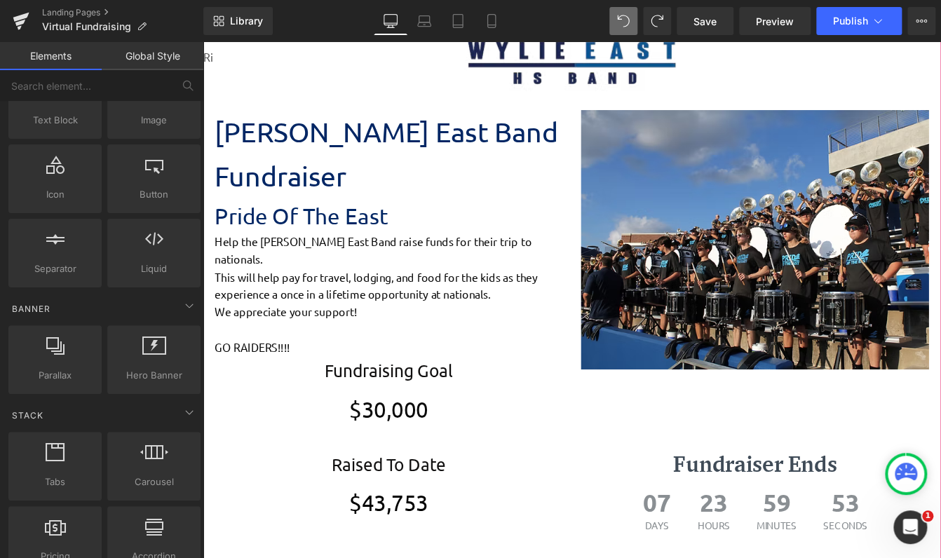
scroll to position [351, 0]
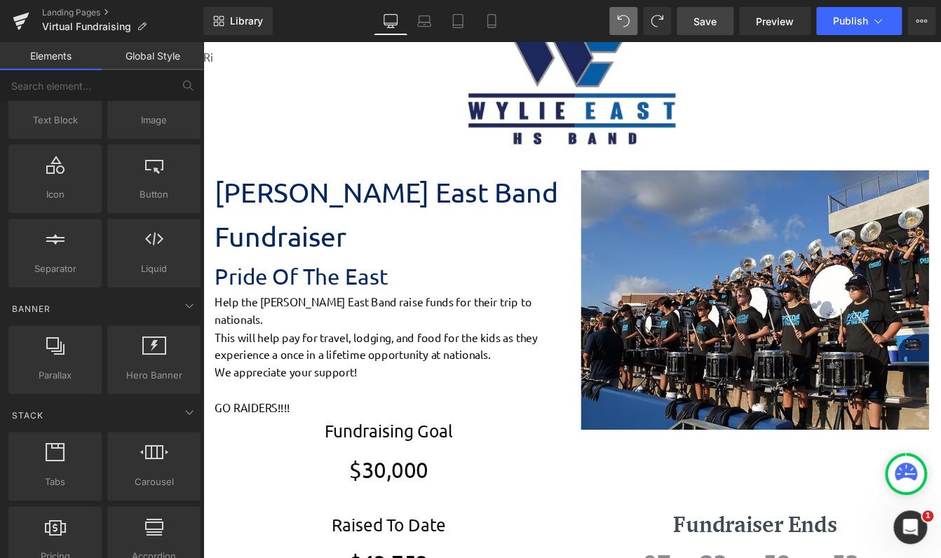
click at [714, 24] on span "Save" at bounding box center [704, 21] width 23 height 15
click at [768, 29] on link "Preview" at bounding box center [775, 21] width 72 height 28
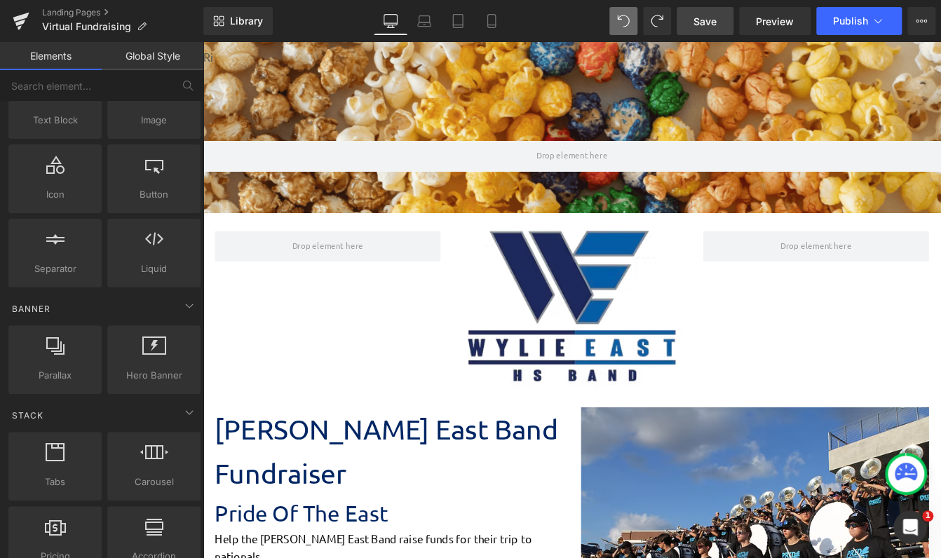
scroll to position [70, 0]
